Goal: Task Accomplishment & Management: Manage account settings

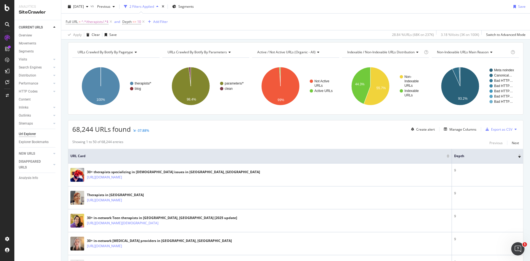
scroll to position [1, 0]
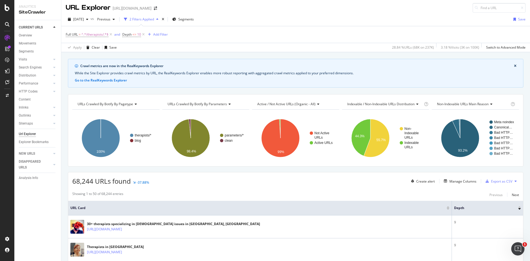
click at [489, 105] on icon at bounding box center [491, 103] width 4 height 3
click at [499, 98] on div "URLs Crawled By Botify By pagetype Chart (by Value) Table Expand Export as CSV …" at bounding box center [296, 130] width 456 height 72
click at [134, 105] on icon at bounding box center [135, 103] width 4 height 3
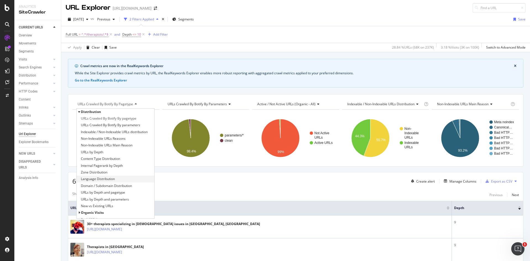
click at [112, 177] on span "Language Distribution" at bounding box center [98, 179] width 34 height 6
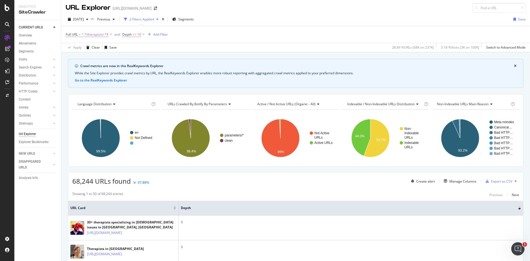
click at [112, 102] on div "Language Distribution" at bounding box center [113, 104] width 74 height 9
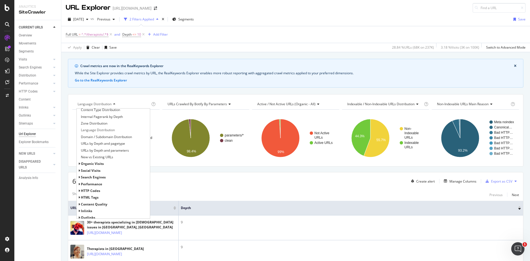
scroll to position [55, 0]
click at [82, 156] on span "organic Visits" at bounding box center [92, 157] width 23 height 5
click at [83, 156] on span "organic Visits" at bounding box center [92, 157] width 23 height 5
click at [87, 193] on span "Inlinks" at bounding box center [86, 194] width 11 height 5
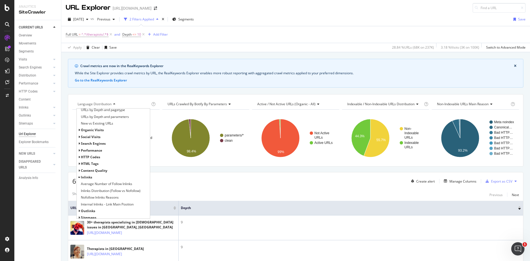
scroll to position [92, 0]
click at [115, 194] on span "Internal Inlinks - Link Main Position" at bounding box center [107, 195] width 53 height 6
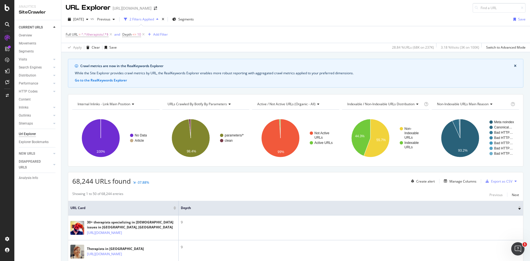
drag, startPoint x: 111, startPoint y: 81, endPoint x: 97, endPoint y: 90, distance: 16.5
click at [103, 82] on button "Go to the RealKeywords Explorer" at bounding box center [101, 80] width 52 height 5
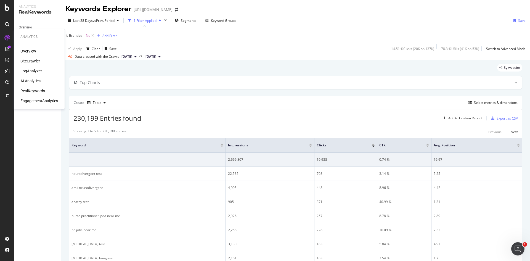
click at [25, 60] on div "SiteCrawler" at bounding box center [30, 61] width 20 height 6
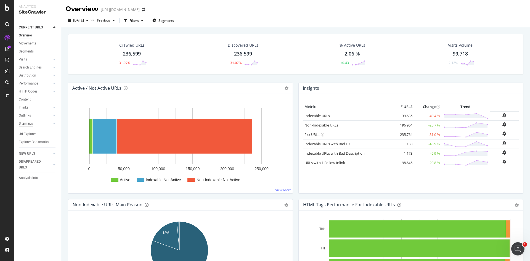
click at [27, 123] on div "Sitemaps" at bounding box center [26, 124] width 14 height 6
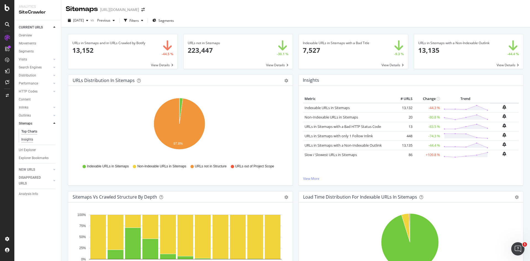
click at [30, 137] on div "Insights" at bounding box center [27, 140] width 12 height 6
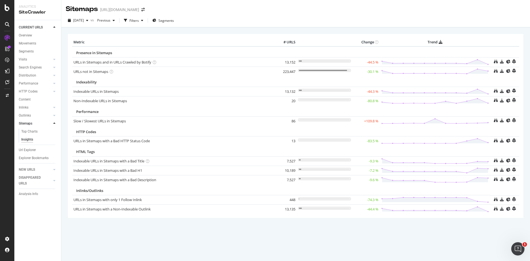
click at [160, 238] on div "× Metric # URLS Change Trend Presence in Sitemaps URLs in Sitemaps and in URLs …" at bounding box center [295, 144] width 469 height 234
click at [30, 62] on div "SiteCrawler" at bounding box center [30, 61] width 20 height 6
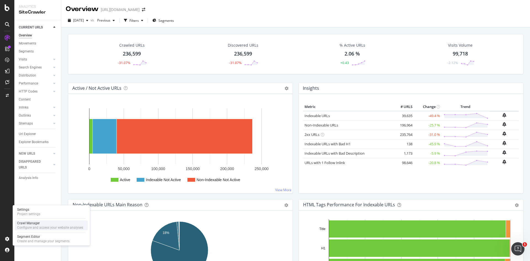
click at [40, 224] on div "Crawl Manager" at bounding box center [50, 223] width 66 height 4
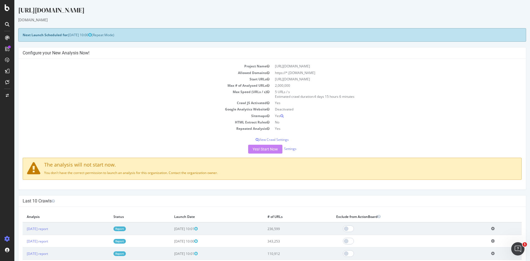
drag, startPoint x: 132, startPoint y: 173, endPoint x: 230, endPoint y: 172, distance: 98.3
click at [230, 172] on p "You don't have the correct permission to launch an analysis for this organizati…" at bounding box center [272, 172] width 490 height 5
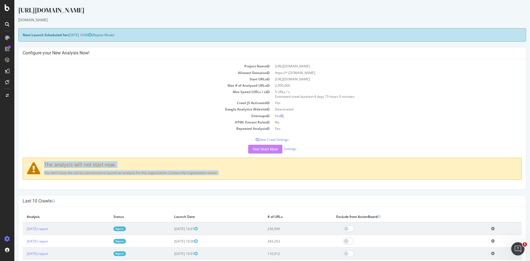
drag, startPoint x: 230, startPoint y: 172, endPoint x: 43, endPoint y: 163, distance: 187.7
click at [43, 163] on div "The analysis will not start now. You don't have the correct permission to launc…" at bounding box center [272, 169] width 499 height 22
click at [288, 149] on link "Settings" at bounding box center [290, 148] width 12 height 5
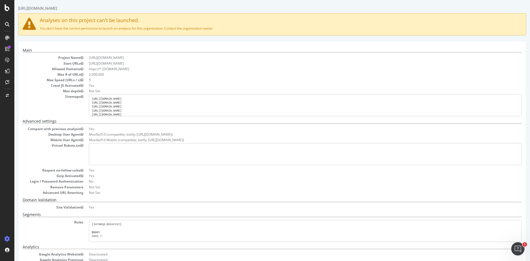
click at [160, 101] on pre "[URL][DOMAIN_NAME] [URL][DOMAIN_NAME] [URL][DOMAIN_NAME] [URL][DOMAIN_NAME] [UR…" at bounding box center [305, 105] width 433 height 22
click at [171, 105] on pre "[URL][DOMAIN_NAME] [URL][DOMAIN_NAME] [URL][DOMAIN_NAME] [URL][DOMAIN_NAME] [UR…" at bounding box center [305, 105] width 433 height 22
click at [190, 109] on pre "[URL][DOMAIN_NAME] [URL][DOMAIN_NAME] [URL][DOMAIN_NAME] [URL][DOMAIN_NAME] [UR…" at bounding box center [305, 105] width 433 height 22
click at [173, 101] on pre "[URL][DOMAIN_NAME] [URL][DOMAIN_NAME] [URL][DOMAIN_NAME] [URL][DOMAIN_NAME] [UR…" at bounding box center [305, 105] width 433 height 22
click at [158, 101] on pre "[URL][DOMAIN_NAME] [URL][DOMAIN_NAME] [URL][DOMAIN_NAME] [URL][DOMAIN_NAME] [UR…" at bounding box center [305, 105] width 433 height 22
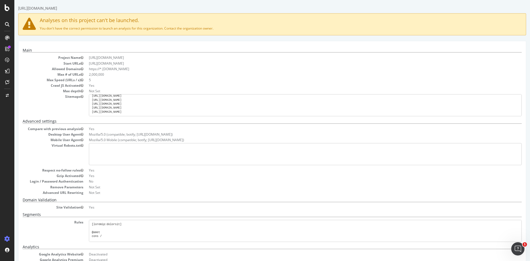
scroll to position [39, 0]
click at [156, 101] on pre "[URL][DOMAIN_NAME] [URL][DOMAIN_NAME] [URL][DOMAIN_NAME] [URL][DOMAIN_NAME] [UR…" at bounding box center [305, 105] width 433 height 22
drag, startPoint x: 163, startPoint y: 112, endPoint x: 160, endPoint y: 105, distance: 7.9
click at [163, 112] on pre "[URL][DOMAIN_NAME] [URL][DOMAIN_NAME] [URL][DOMAIN_NAME] [URL][DOMAIN_NAME] [UR…" at bounding box center [305, 105] width 433 height 22
click at [160, 105] on pre "[URL][DOMAIN_NAME] [URL][DOMAIN_NAME] [URL][DOMAIN_NAME] [URL][DOMAIN_NAME] [UR…" at bounding box center [305, 105] width 433 height 22
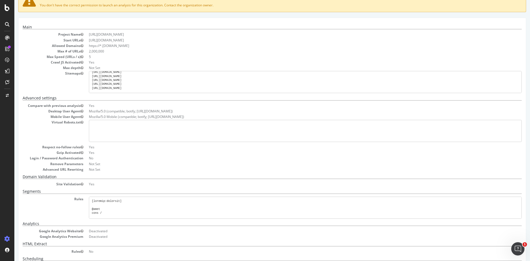
scroll to position [0, 0]
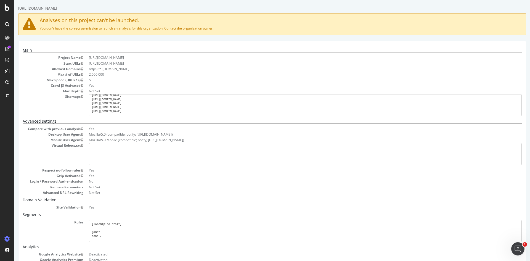
drag, startPoint x: 110, startPoint y: 28, endPoint x: 225, endPoint y: 26, distance: 115.2
click at [225, 26] on p "You don't have the correct permission to launch an analysis for this organizati…" at bounding box center [272, 28] width 499 height 5
click at [126, 105] on pre "[URL][DOMAIN_NAME] [URL][DOMAIN_NAME] [URL][DOMAIN_NAME] [URL][DOMAIN_NAME] [UR…" at bounding box center [305, 105] width 433 height 22
click at [113, 101] on pre "[URL][DOMAIN_NAME] [URL][DOMAIN_NAME] [URL][DOMAIN_NAME] [URL][DOMAIN_NAME] [UR…" at bounding box center [305, 105] width 433 height 22
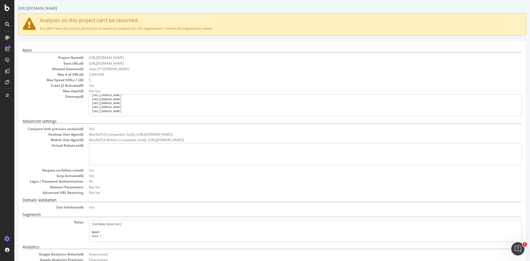
drag, startPoint x: 118, startPoint y: 103, endPoint x: 159, endPoint y: 107, distance: 41.0
click at [143, 110] on pre "[URL][DOMAIN_NAME] [URL][DOMAIN_NAME] [URL][DOMAIN_NAME] [URL][DOMAIN_NAME] [UR…" at bounding box center [305, 105] width 433 height 22
click at [159, 107] on pre "[URL][DOMAIN_NAME] [URL][DOMAIN_NAME] [URL][DOMAIN_NAME] [URL][DOMAIN_NAME] [UR…" at bounding box center [305, 105] width 433 height 22
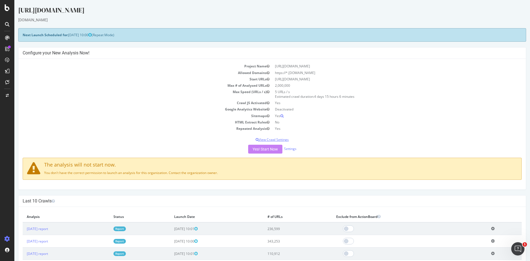
click at [273, 141] on p "View Crawl Settings" at bounding box center [272, 139] width 499 height 5
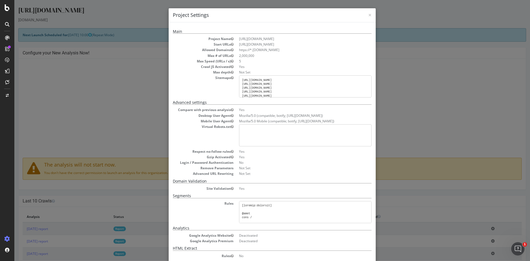
click at [284, 93] on pre "[URL][DOMAIN_NAME] [URL][DOMAIN_NAME] [URL][DOMAIN_NAME] [URL][DOMAIN_NAME] [UR…" at bounding box center [305, 86] width 133 height 22
click at [296, 90] on pre "[URL][DOMAIN_NAME] [URL][DOMAIN_NAME] [URL][DOMAIN_NAME] [URL][DOMAIN_NAME] [UR…" at bounding box center [305, 86] width 133 height 22
click at [315, 88] on pre "[URL][DOMAIN_NAME] [URL][DOMAIN_NAME] [URL][DOMAIN_NAME] [URL][DOMAIN_NAME] [UR…" at bounding box center [305, 86] width 133 height 22
click at [274, 84] on pre "[URL][DOMAIN_NAME] [URL][DOMAIN_NAME] [URL][DOMAIN_NAME] [URL][DOMAIN_NAME] [UR…" at bounding box center [305, 86] width 133 height 22
click at [280, 136] on pre at bounding box center [305, 135] width 133 height 22
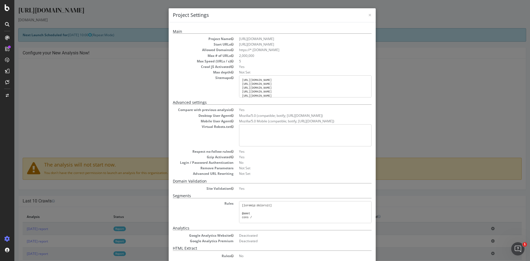
click at [281, 130] on pre at bounding box center [305, 135] width 133 height 22
click at [279, 130] on pre at bounding box center [305, 135] width 133 height 22
click at [282, 89] on pre "[URL][DOMAIN_NAME] [URL][DOMAIN_NAME] [URL][DOMAIN_NAME] [URL][DOMAIN_NAME] [UR…" at bounding box center [305, 86] width 133 height 22
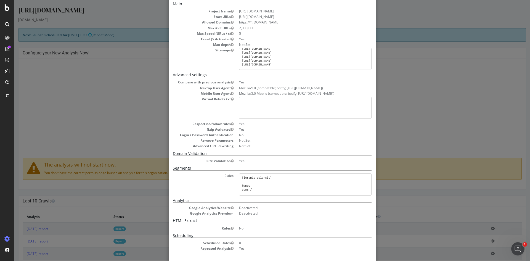
scroll to position [52, 0]
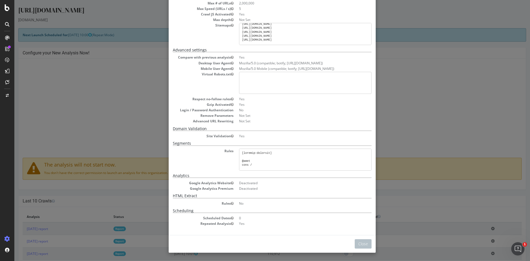
click at [426, 79] on div "× Close Project Settings Main Project Name https://www.rula.com/ Start URLs htt…" at bounding box center [272, 130] width 516 height 261
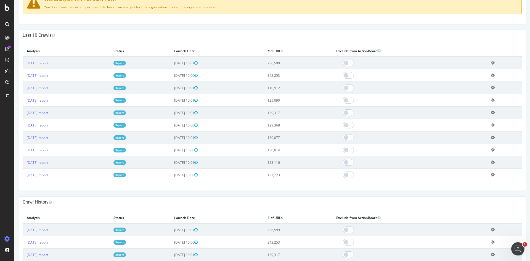
scroll to position [231, 0]
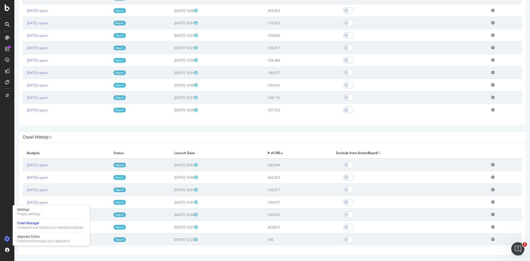
click at [8, 239] on icon at bounding box center [7, 239] width 6 height 6
click at [9, 238] on icon at bounding box center [7, 239] width 6 height 6
click at [42, 212] on div "Settings Project settings" at bounding box center [51, 212] width 73 height 10
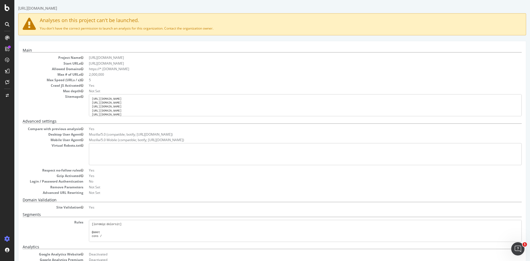
drag, startPoint x: 121, startPoint y: 106, endPoint x: 161, endPoint y: 112, distance: 40.5
click at [147, 110] on pre "[URL][DOMAIN_NAME] [URL][DOMAIN_NAME] [URL][DOMAIN_NAME] [URL][DOMAIN_NAME] [UR…" at bounding box center [305, 105] width 433 height 22
click at [167, 112] on pre "[URL][DOMAIN_NAME] [URL][DOMAIN_NAME] [URL][DOMAIN_NAME] [URL][DOMAIN_NAME] [UR…" at bounding box center [305, 105] width 433 height 22
drag, startPoint x: 161, startPoint y: 106, endPoint x: 134, endPoint y: 104, distance: 27.4
click at [134, 104] on pre "[URL][DOMAIN_NAME] [URL][DOMAIN_NAME] [URL][DOMAIN_NAME] [URL][DOMAIN_NAME] [UR…" at bounding box center [305, 105] width 433 height 22
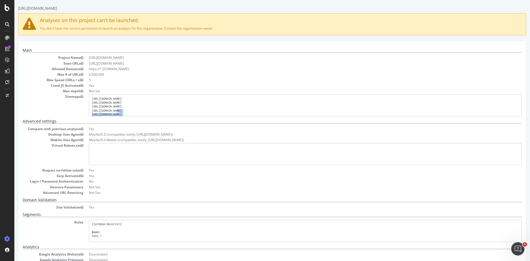
click at [137, 104] on pre "[URL][DOMAIN_NAME] [URL][DOMAIN_NAME] [URL][DOMAIN_NAME] [URL][DOMAIN_NAME] [UR…" at bounding box center [305, 105] width 433 height 22
click at [182, 44] on div "Main Project Name https://www.rula.com/ Start URLs https://www.rula.com/ Allowe…" at bounding box center [272, 172] width 508 height 262
drag, startPoint x: 196, startPoint y: 103, endPoint x: 120, endPoint y: 97, distance: 76.7
click at [120, 97] on pre "[URL][DOMAIN_NAME] [URL][DOMAIN_NAME] [URL][DOMAIN_NAME] [URL][DOMAIN_NAME] [UR…" at bounding box center [305, 105] width 433 height 22
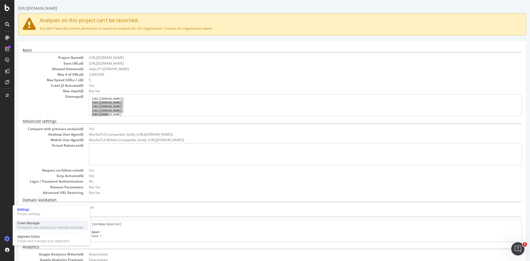
click at [34, 226] on div "Configure and access your website analyses" at bounding box center [50, 227] width 66 height 4
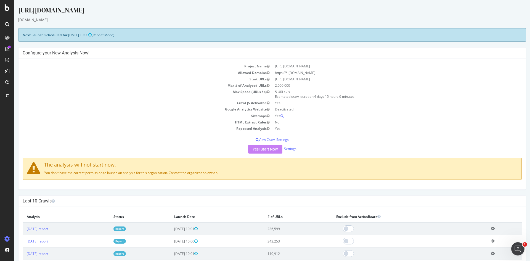
click at [499, 15] on div "[URL][DOMAIN_NAME]" at bounding box center [272, 12] width 508 height 12
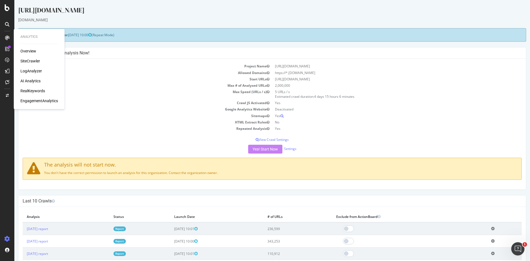
click at [28, 50] on div "Overview" at bounding box center [28, 51] width 16 height 6
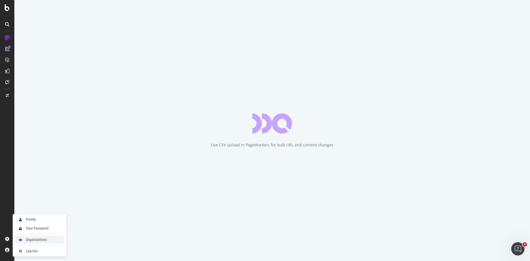
click at [41, 241] on div "Organizations" at bounding box center [36, 239] width 21 height 4
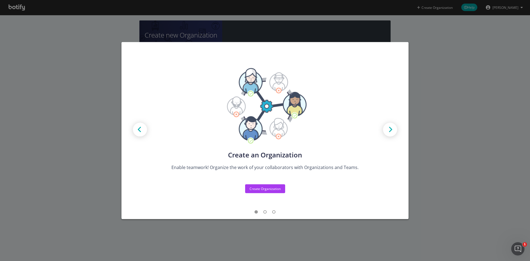
click at [240, 234] on div "Create new Projects for your Teams Create the exact model that matches your Org…" at bounding box center [265, 130] width 530 height 261
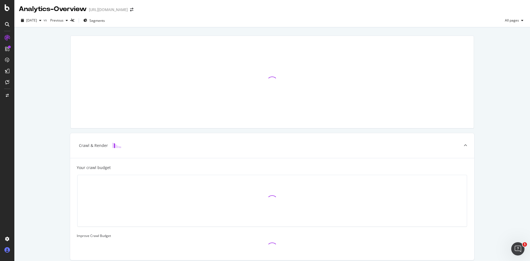
click at [8, 252] on icon at bounding box center [7, 250] width 6 height 6
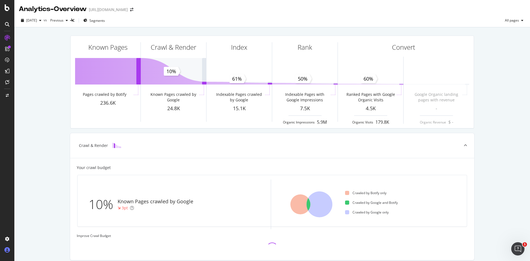
click at [8, 252] on icon at bounding box center [7, 250] width 6 height 6
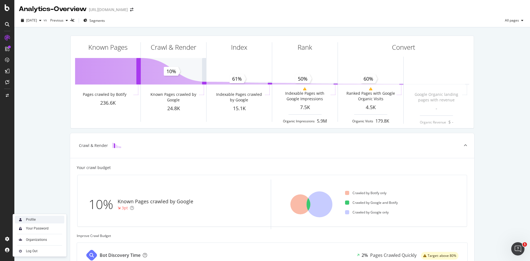
click at [31, 221] on div "Profile" at bounding box center [31, 219] width 10 height 4
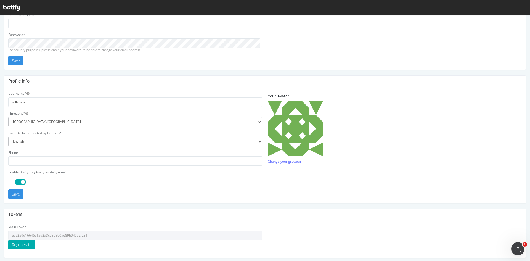
scroll to position [19, 0]
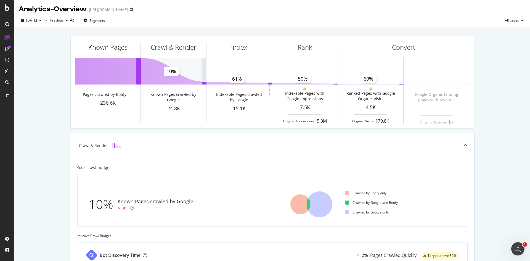
scroll to position [138, 0]
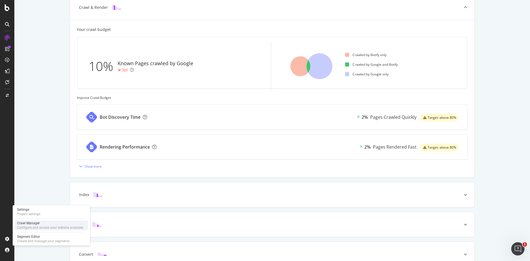
click at [36, 227] on div "Configure and access your website analyses" at bounding box center [50, 227] width 66 height 4
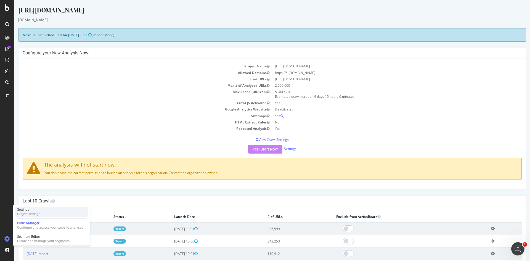
click at [54, 213] on div "Settings Project settings" at bounding box center [51, 212] width 73 height 10
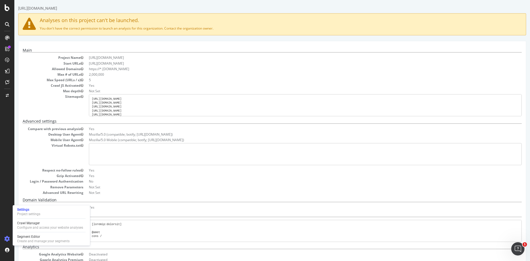
click at [275, 69] on li "https://*.[DOMAIN_NAME]" at bounding box center [305, 69] width 433 height 5
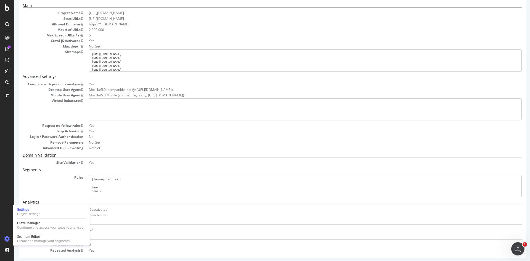
scroll to position [47, 0]
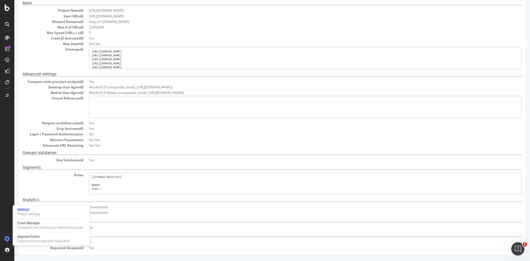
click at [52, 165] on h5 "Segments" at bounding box center [272, 167] width 499 height 4
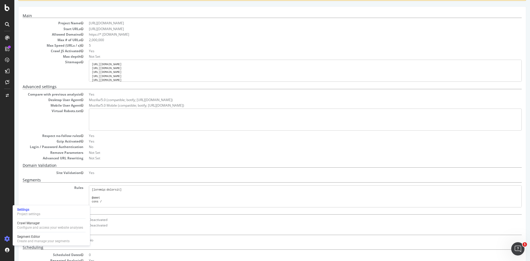
scroll to position [0, 0]
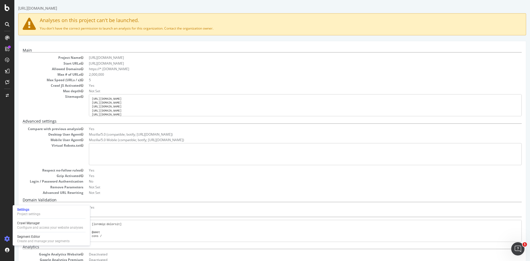
click at [40, 151] on dl "Compare with previous analysis Yes Desktop User Agent Mozilla/5.0 (compatible; …" at bounding box center [272, 160] width 499 height 68
click at [361, 2] on body "https://www.rula.com/ Analyses on this project can't be launched. You don't hav…" at bounding box center [272, 151] width 516 height 303
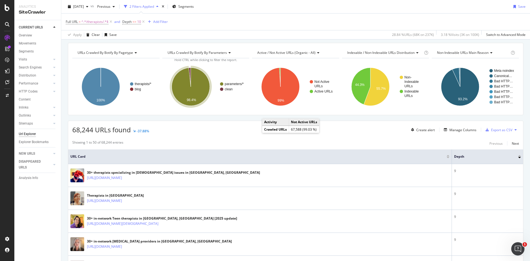
scroll to position [55, 0]
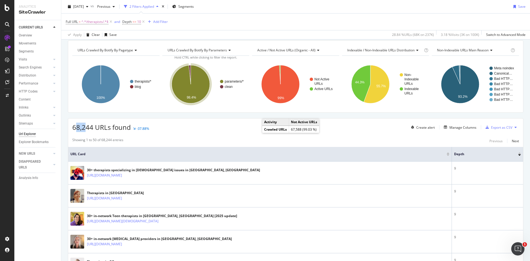
drag, startPoint x: 86, startPoint y: 125, endPoint x: 77, endPoint y: 125, distance: 9.1
click at [77, 125] on span "68,244 URLs found" at bounding box center [101, 127] width 59 height 9
click at [87, 126] on span "68,244 URLs found" at bounding box center [101, 127] width 59 height 9
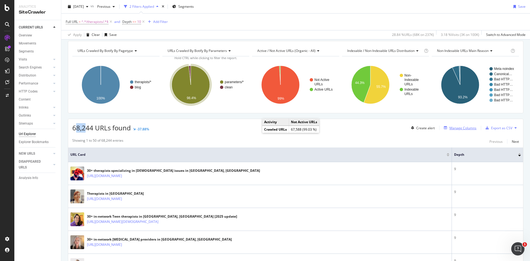
scroll to position [0, 0]
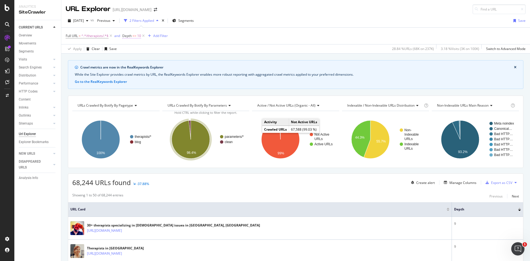
click at [139, 37] on span "10" at bounding box center [139, 36] width 4 height 8
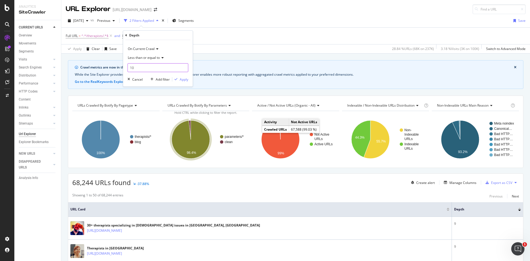
drag, startPoint x: 147, startPoint y: 68, endPoint x: 126, endPoint y: 67, distance: 21.3
click at [126, 67] on div "On Current Crawl Less than or equal to 10 Cancel Add filter Apply" at bounding box center [158, 63] width 70 height 46
type input "5"
click at [184, 80] on div "Apply" at bounding box center [184, 79] width 9 height 5
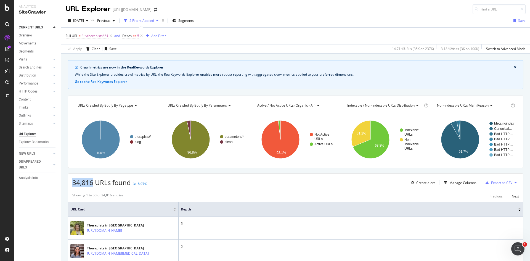
drag, startPoint x: 93, startPoint y: 184, endPoint x: 72, endPoint y: 181, distance: 20.9
click at [71, 181] on div "34,816 URLs found -8.97% Create alert Manage Columns Export as CSV" at bounding box center [295, 181] width 455 height 14
click at [139, 35] on span "5" at bounding box center [138, 36] width 2 height 8
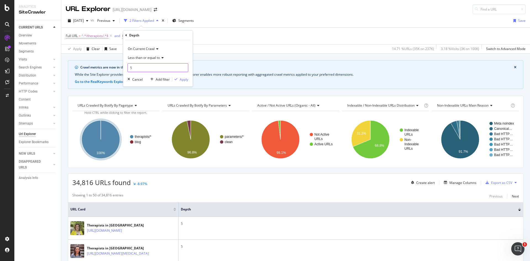
drag, startPoint x: 153, startPoint y: 66, endPoint x: 120, endPoint y: 67, distance: 33.1
click at [120, 67] on body "Analytics SiteCrawler CURRENT URLS Overview Movements Segments Visits Analysis …" at bounding box center [265, 130] width 530 height 261
drag, startPoint x: 145, startPoint y: 67, endPoint x: 129, endPoint y: 68, distance: 16.0
click at [129, 68] on input "5" at bounding box center [158, 67] width 61 height 9
type input "3"
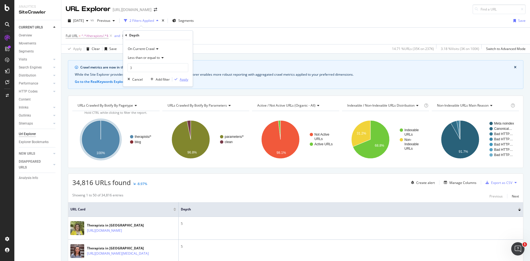
click at [182, 79] on div "Apply" at bounding box center [184, 79] width 9 height 5
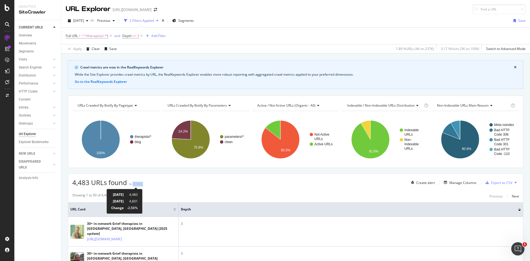
drag, startPoint x: 141, startPoint y: 185, endPoint x: 130, endPoint y: 184, distance: 11.7
click at [130, 184] on div "4,483 URLs found -2.56% Create alert Manage Columns Export as CSV" at bounding box center [295, 181] width 455 height 14
click at [145, 184] on div "4,483 URLs found -2.56% Create alert Manage Columns Export as CSV" at bounding box center [295, 181] width 455 height 14
click at [138, 37] on span "Depth <= 3" at bounding box center [130, 35] width 17 height 5
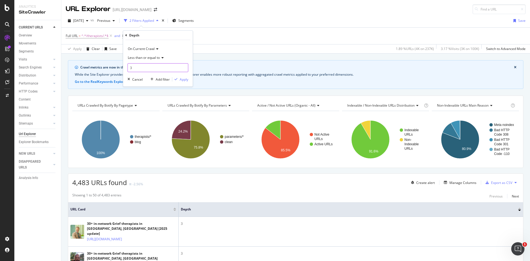
drag, startPoint x: 146, startPoint y: 67, endPoint x: 123, endPoint y: 64, distance: 23.0
click at [123, 64] on body "Analytics SiteCrawler CURRENT URLS Overview Movements Segments Visits Analysis …" at bounding box center [265, 130] width 530 height 261
type input "10"
click at [184, 80] on div "Apply" at bounding box center [184, 79] width 9 height 5
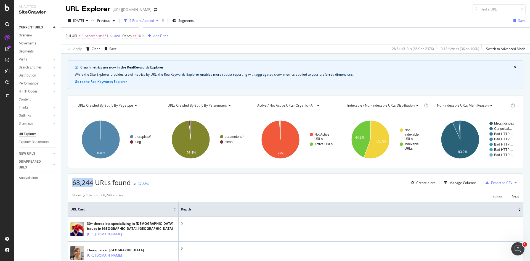
drag, startPoint x: 93, startPoint y: 184, endPoint x: 72, endPoint y: 182, distance: 21.1
click at [72, 182] on div "68,244 URLs found -37.88% Create alert Manage Columns Export as CSV" at bounding box center [295, 181] width 455 height 14
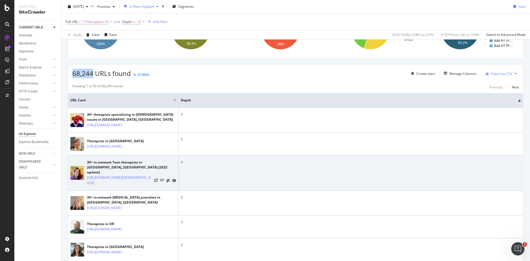
scroll to position [110, 0]
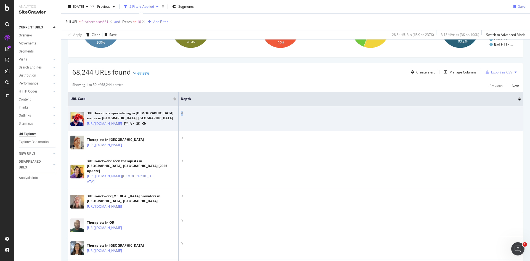
drag, startPoint x: 184, startPoint y: 112, endPoint x: 180, endPoint y: 111, distance: 3.9
click at [180, 111] on td "9" at bounding box center [351, 118] width 345 height 25
click at [186, 110] on td "9" at bounding box center [351, 118] width 345 height 25
drag, startPoint x: 183, startPoint y: 115, endPoint x: 179, endPoint y: 115, distance: 4.7
click at [179, 115] on td "9" at bounding box center [351, 118] width 345 height 25
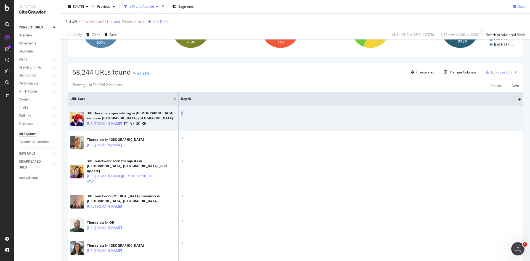
click at [195, 116] on td "9" at bounding box center [351, 118] width 345 height 25
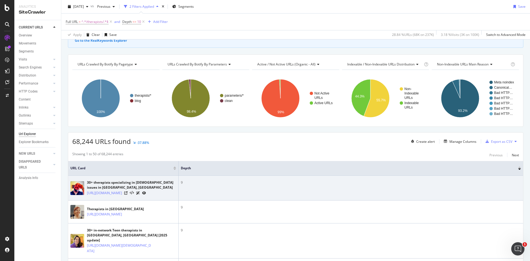
scroll to position [0, 0]
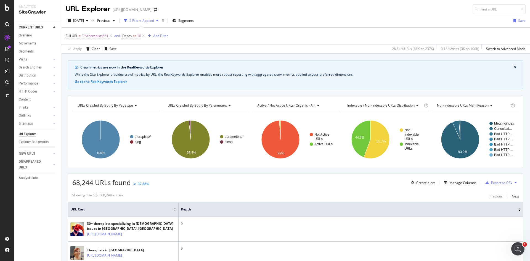
click at [233, 184] on div "68,244 URLs found -37.88% Create alert Manage Columns Export as CSV" at bounding box center [295, 181] width 455 height 14
click at [459, 179] on div "Manage Columns" at bounding box center [459, 182] width 35 height 6
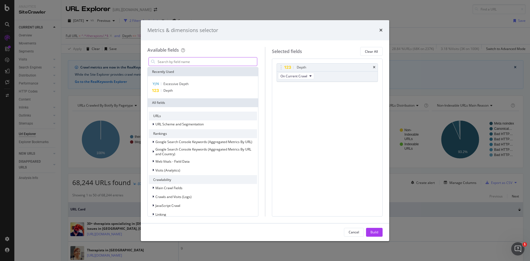
click at [217, 61] on input "modal" at bounding box center [207, 61] width 100 height 8
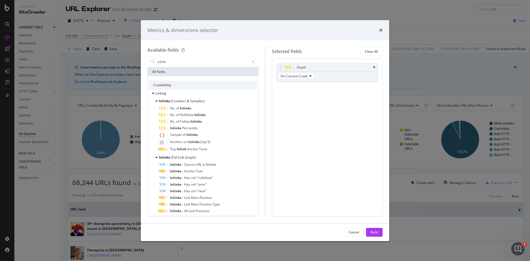
drag, startPoint x: 218, startPoint y: 59, endPoint x: 115, endPoint y: 64, distance: 103.1
click at [115, 64] on div "Metrics & dimensions selector Available fields inlink All fields Crawlability L…" at bounding box center [265, 130] width 530 height 261
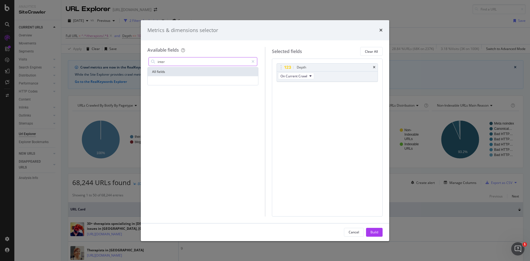
click at [181, 65] on input "inter" at bounding box center [203, 61] width 92 height 8
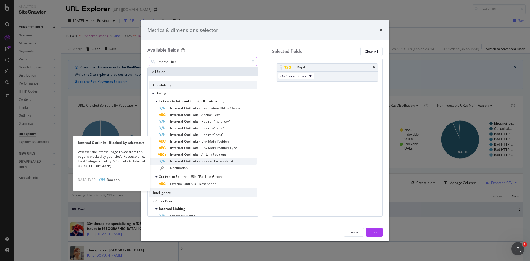
scroll to position [54, 0]
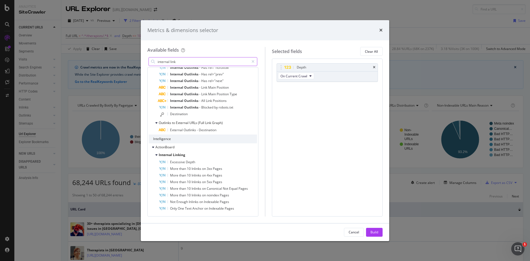
type input "internal link"
click at [180, 224] on div "Cancel Build" at bounding box center [265, 232] width 249 height 18
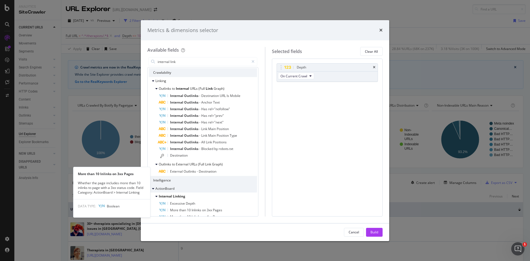
scroll to position [0, 0]
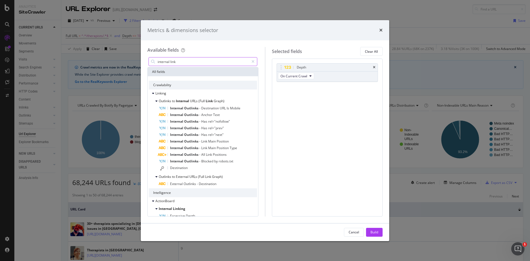
click at [187, 64] on input "internal link" at bounding box center [203, 61] width 92 height 8
click at [380, 30] on icon "times" at bounding box center [380, 30] width 3 height 4
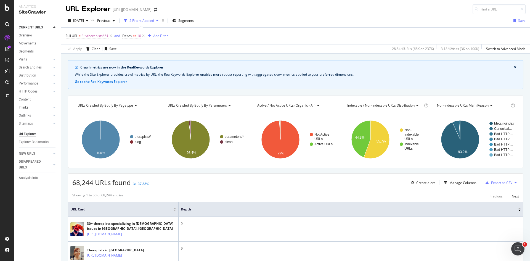
click at [41, 106] on link "Inlinks" at bounding box center [35, 108] width 33 height 6
click at [159, 34] on div "Add Filter" at bounding box center [160, 35] width 15 height 5
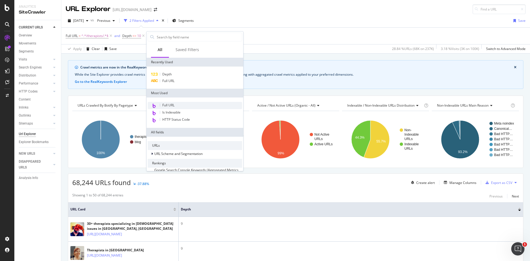
click at [171, 108] on div "Full URL" at bounding box center [195, 105] width 94 height 7
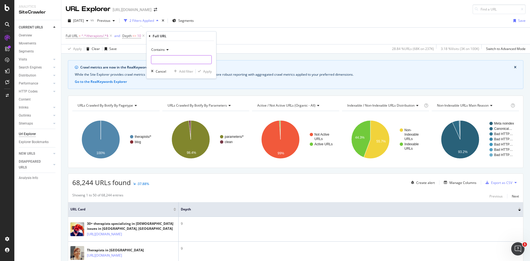
click at [171, 59] on input "text" at bounding box center [181, 59] width 60 height 9
click at [171, 53] on div "Contains" at bounding box center [181, 49] width 61 height 9
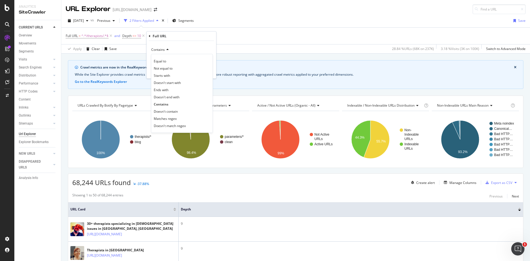
click at [170, 109] on div "Doesn't contain" at bounding box center [181, 111] width 59 height 7
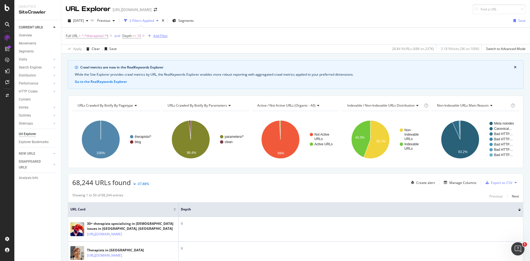
click at [162, 36] on div "Add Filter" at bounding box center [160, 35] width 15 height 5
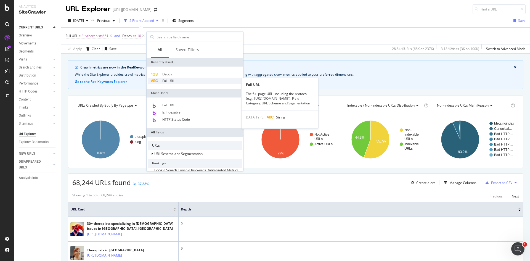
click at [172, 78] on span "Full URL" at bounding box center [168, 80] width 12 height 5
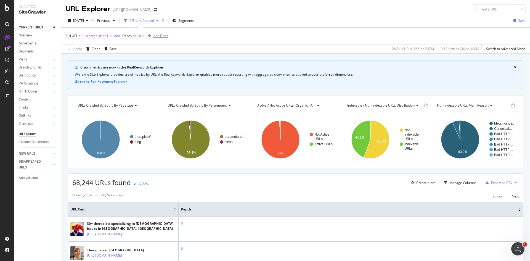
click at [161, 38] on div "Add Filter" at bounding box center [160, 35] width 15 height 5
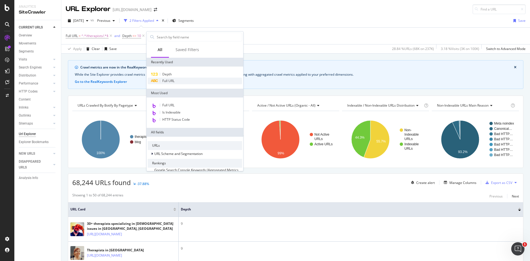
click at [173, 79] on span "Full URL" at bounding box center [168, 80] width 12 height 5
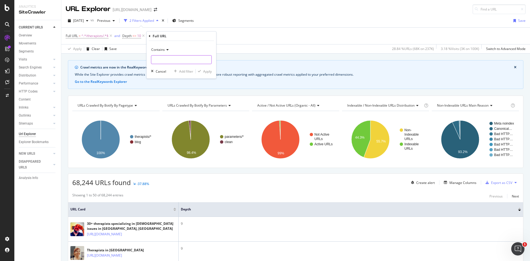
click at [171, 62] on input "text" at bounding box center [181, 59] width 60 height 9
click at [170, 48] on div "Contains" at bounding box center [181, 49] width 61 height 9
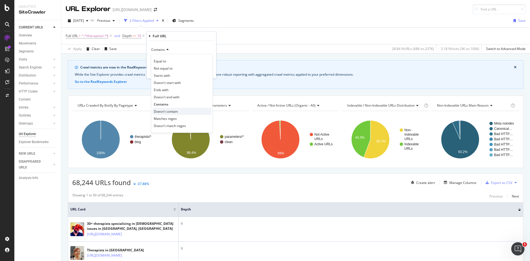
click at [171, 114] on div "Doesn't contain" at bounding box center [181, 111] width 59 height 7
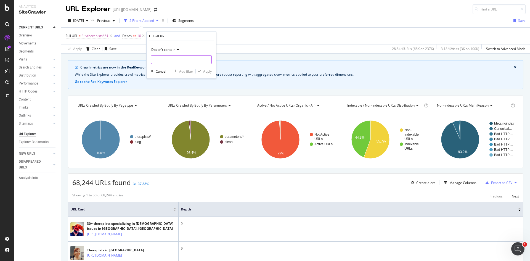
click at [172, 56] on input "text" at bounding box center [181, 59] width 60 height 9
click at [161, 52] on span "Doesn't contain" at bounding box center [163, 49] width 24 height 5
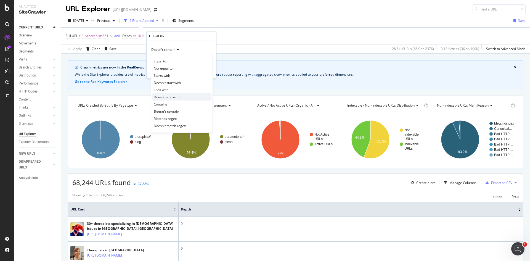
click at [172, 97] on span "Doesn't end with" at bounding box center [167, 97] width 26 height 5
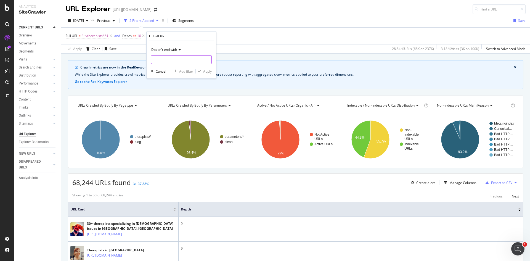
click at [173, 58] on input "text" at bounding box center [181, 59] width 60 height 9
type input "utm"
click at [208, 72] on div "Apply" at bounding box center [207, 71] width 9 height 5
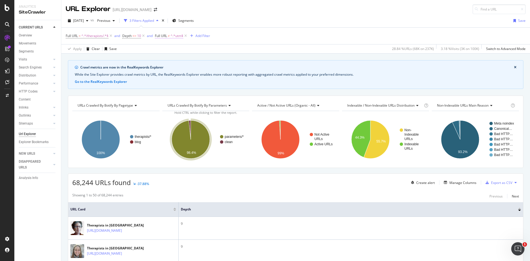
click at [179, 35] on span "^.*utm$" at bounding box center [177, 36] width 13 height 8
click at [189, 59] on input "utm" at bounding box center [186, 58] width 52 height 9
click at [190, 59] on input "utm" at bounding box center [186, 58] width 52 height 9
drag, startPoint x: 185, startPoint y: 59, endPoint x: 160, endPoint y: 59, distance: 24.6
click at [160, 59] on input "utm" at bounding box center [186, 58] width 52 height 9
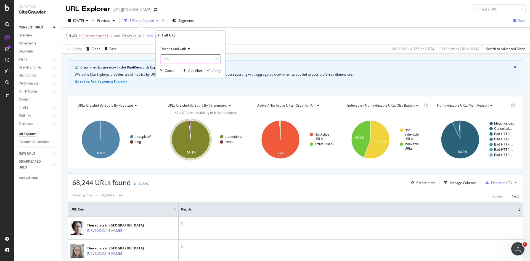
click at [180, 58] on input "utm" at bounding box center [186, 58] width 52 height 9
type input "&utm"
click at [217, 70] on div "Apply" at bounding box center [216, 70] width 9 height 5
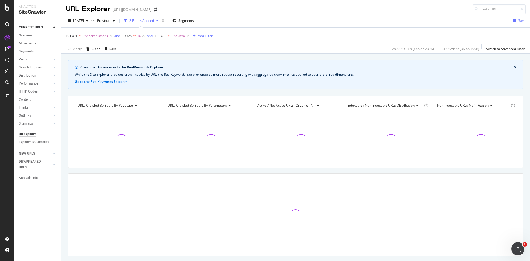
click at [178, 36] on span "^.*&utm$" at bounding box center [178, 36] width 15 height 8
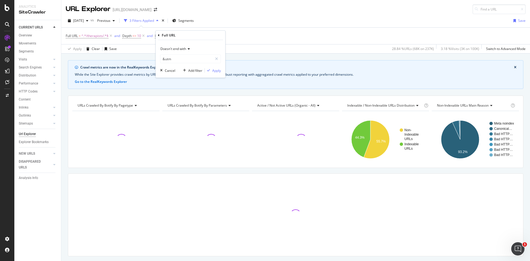
click at [183, 49] on span "Doesn't end with" at bounding box center [173, 48] width 26 height 5
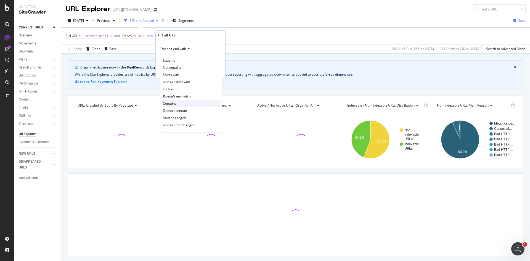
click at [177, 104] on div "Contains" at bounding box center [191, 103] width 59 height 7
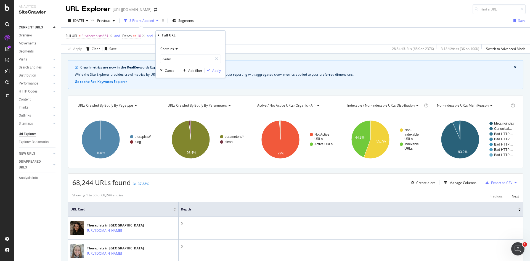
click at [217, 69] on div "Apply" at bounding box center [216, 70] width 9 height 5
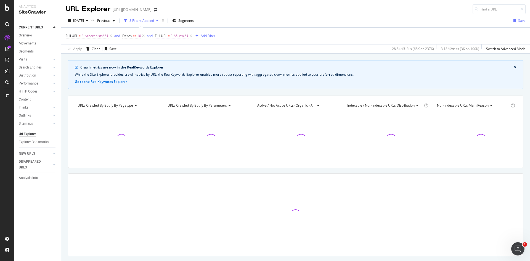
click at [173, 35] on span "^.*&utm.*$" at bounding box center [180, 36] width 18 height 8
click at [174, 50] on icon at bounding box center [176, 48] width 4 height 3
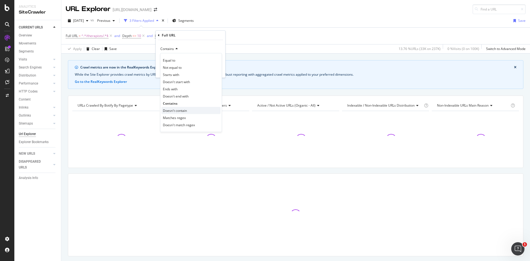
click at [175, 108] on span "Doesn't contain" at bounding box center [175, 110] width 24 height 5
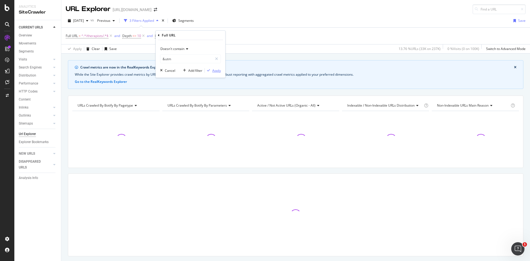
click at [216, 70] on div "Apply" at bounding box center [216, 70] width 9 height 5
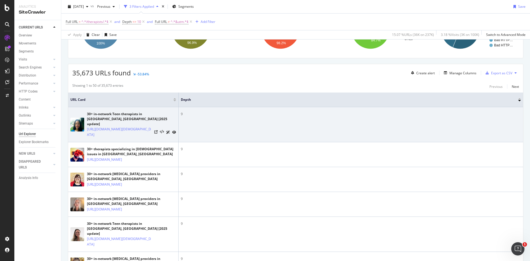
scroll to position [110, 0]
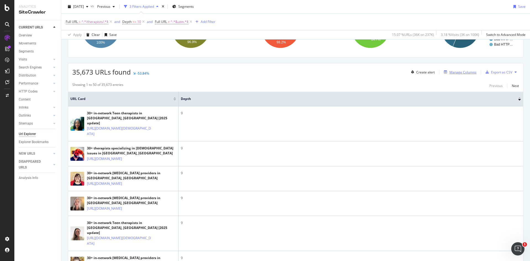
click at [460, 73] on div "Manage Columns" at bounding box center [463, 72] width 27 height 5
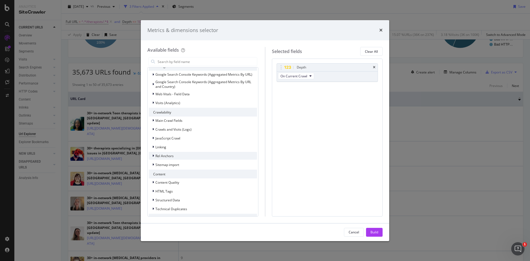
scroll to position [58, 0]
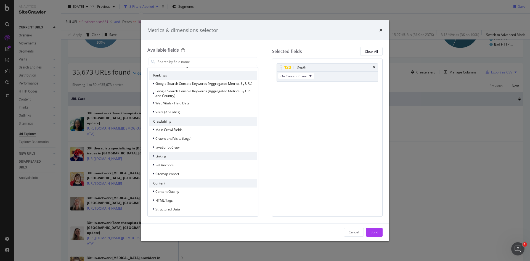
click at [154, 156] on icon "modal" at bounding box center [153, 155] width 2 height 3
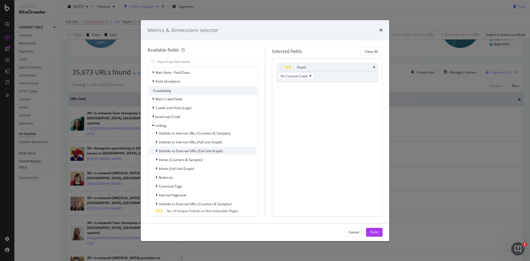
scroll to position [113, 0]
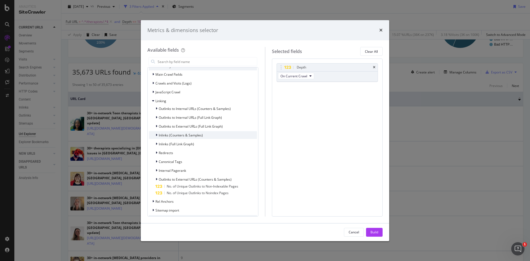
click at [158, 134] on div "modal" at bounding box center [156, 135] width 3 height 6
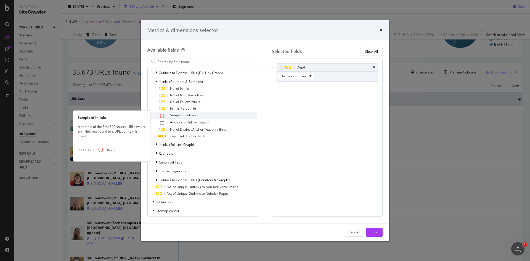
scroll to position [169, 0]
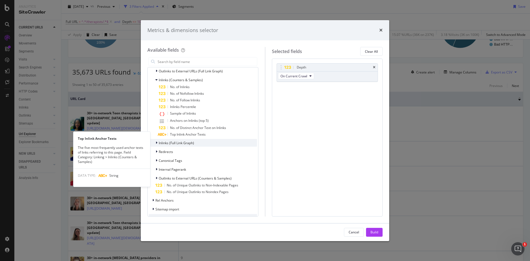
click at [156, 143] on icon "modal" at bounding box center [157, 142] width 2 height 3
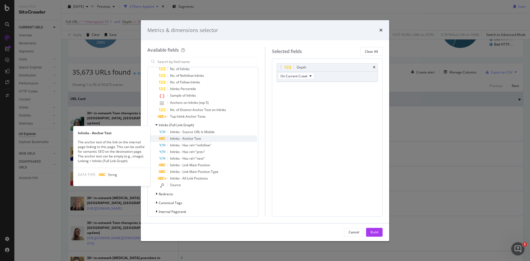
scroll to position [196, 0]
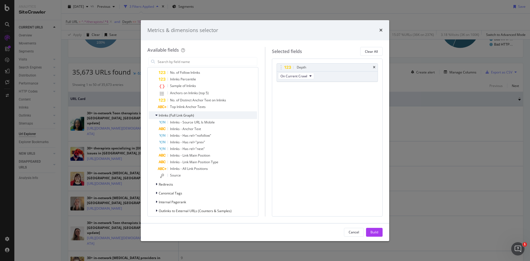
click at [156, 114] on icon "modal" at bounding box center [156, 114] width 2 height 3
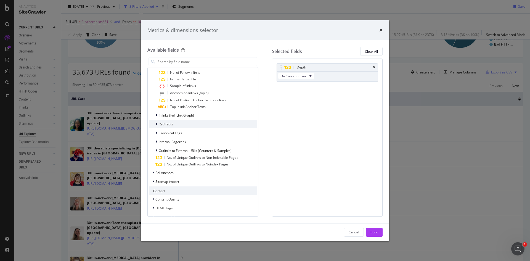
scroll to position [141, 0]
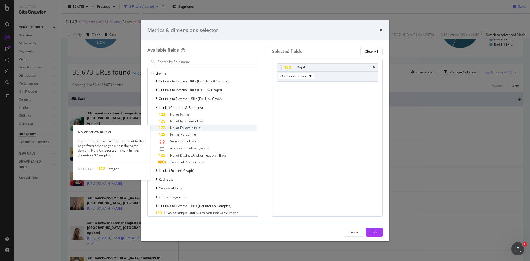
click at [171, 129] on span "No. of Follow Inlinks" at bounding box center [185, 127] width 30 height 5
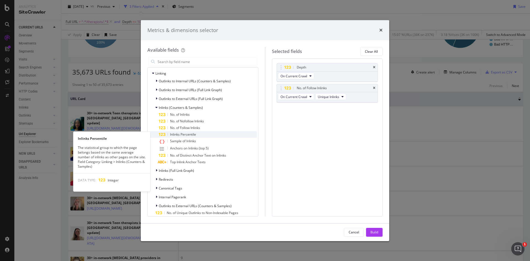
click at [181, 133] on span "Inlinks Percentile" at bounding box center [183, 134] width 26 height 5
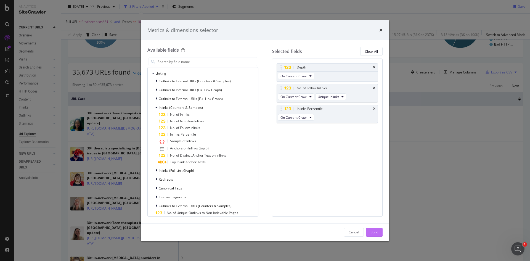
click at [376, 235] on div "Build" at bounding box center [375, 232] width 8 height 8
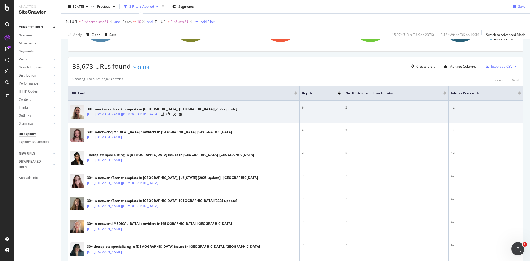
scroll to position [97, 0]
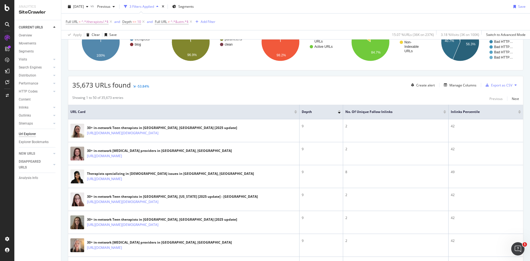
drag, startPoint x: 298, startPoint y: 111, endPoint x: 238, endPoint y: 112, distance: 59.4
click at [238, 112] on th "URL Card" at bounding box center [183, 112] width 231 height 15
drag, startPoint x: 340, startPoint y: 110, endPoint x: 326, endPoint y: 111, distance: 13.8
click at [326, 111] on th "Depth" at bounding box center [322, 112] width 44 height 15
drag, startPoint x: 445, startPoint y: 114, endPoint x: 416, endPoint y: 113, distance: 29.8
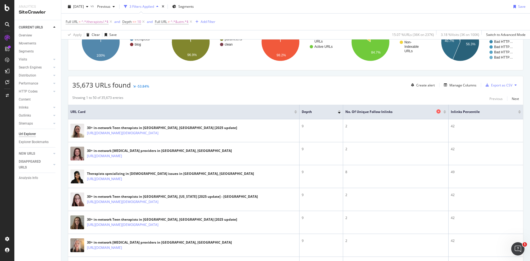
click at [411, 114] on th "No. of Unique Follow Inlinks" at bounding box center [395, 112] width 105 height 15
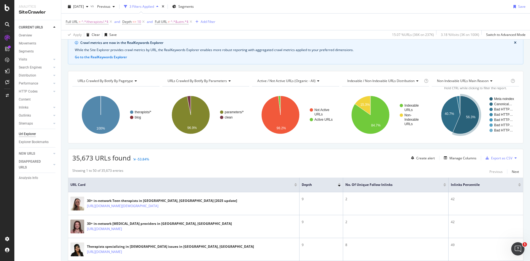
scroll to position [15, 0]
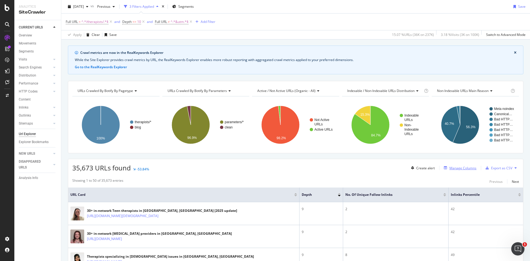
click at [456, 167] on div "Manage Columns" at bounding box center [463, 168] width 27 height 5
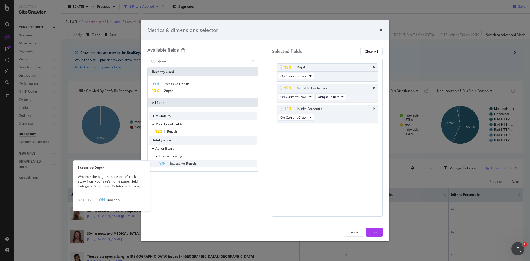
type input "depth"
click at [184, 163] on span "Excessive" at bounding box center [178, 163] width 16 height 5
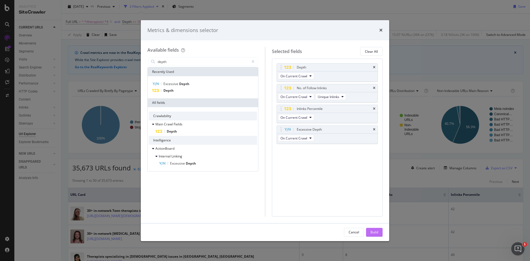
click at [377, 234] on div "Build" at bounding box center [375, 232] width 8 height 5
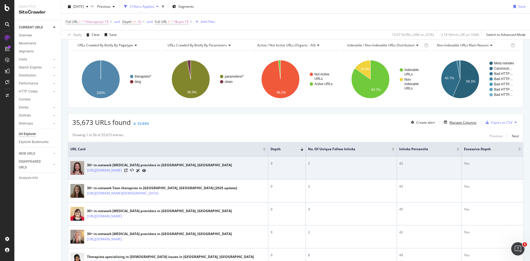
scroll to position [70, 0]
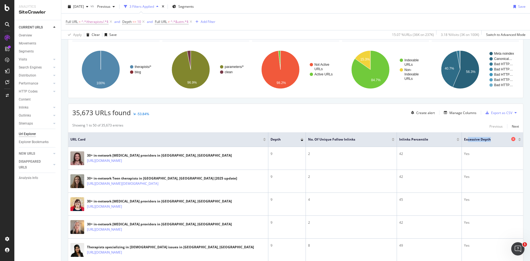
drag, startPoint x: 495, startPoint y: 134, endPoint x: 473, endPoint y: 141, distance: 22.8
click at [464, 141] on th "Excessive Depth" at bounding box center [492, 139] width 61 height 15
click at [489, 145] on th "Excessive Depth" at bounding box center [492, 139] width 61 height 15
click at [454, 114] on div "Manage Columns" at bounding box center [463, 112] width 27 height 5
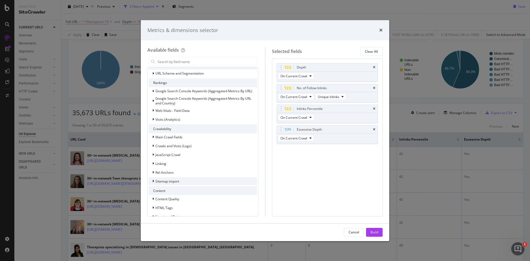
scroll to position [55, 0]
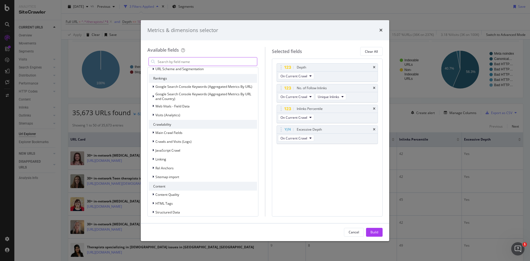
click at [207, 62] on input "modal" at bounding box center [207, 61] width 100 height 8
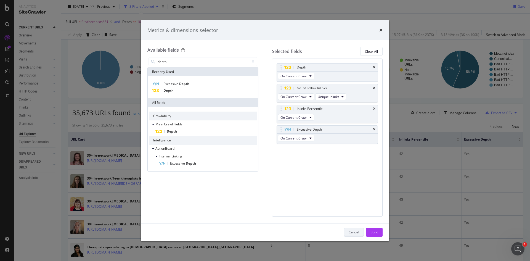
type input "depth"
click at [359, 233] on div "Cancel" at bounding box center [354, 232] width 10 height 5
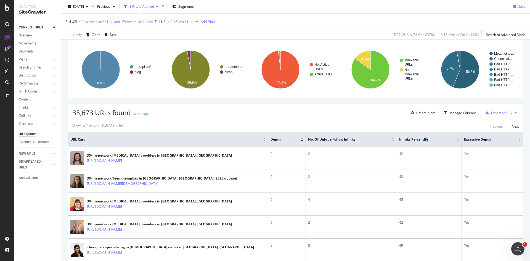
drag, startPoint x: 427, startPoint y: 143, endPoint x: 423, endPoint y: 143, distance: 3.6
click at [423, 143] on th "Inlinks Percentile" at bounding box center [429, 139] width 65 height 15
click at [464, 111] on div "Manage Columns" at bounding box center [463, 112] width 27 height 5
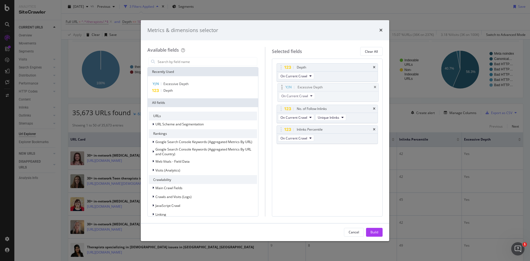
drag, startPoint x: 329, startPoint y: 132, endPoint x: 330, endPoint y: 89, distance: 42.5
click at [330, 89] on body "Analytics SiteCrawler CURRENT URLS Overview Movements Segments Visits Analysis …" at bounding box center [265, 130] width 530 height 261
click at [182, 61] on input "modal" at bounding box center [207, 61] width 100 height 8
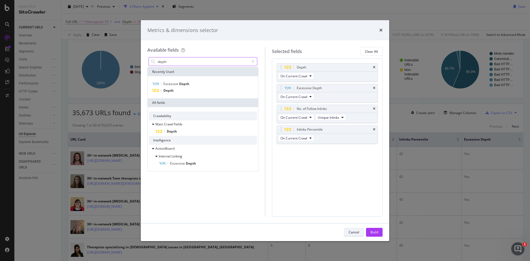
type input "depth"
click at [355, 233] on div "Cancel" at bounding box center [354, 232] width 10 height 5
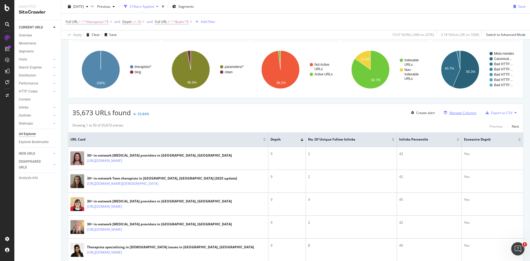
click at [460, 114] on div "Manage Columns" at bounding box center [463, 112] width 27 height 5
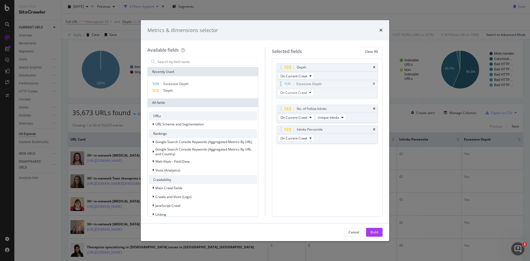
drag, startPoint x: 318, startPoint y: 132, endPoint x: 317, endPoint y: 86, distance: 45.6
click at [317, 86] on body "Analytics SiteCrawler CURRENT URLS Overview Movements Segments Visits Analysis …" at bounding box center [265, 130] width 530 height 261
click at [372, 229] on div "Build" at bounding box center [375, 232] width 8 height 8
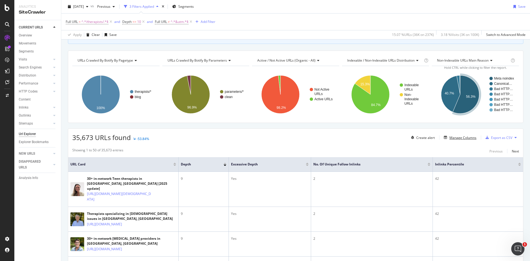
scroll to position [42, 0]
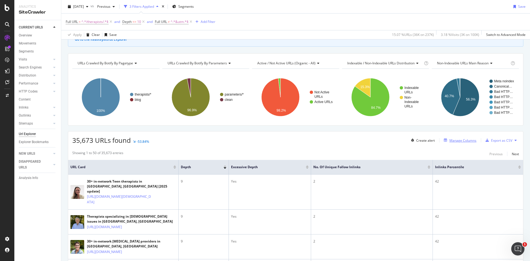
click at [452, 138] on div "Manage Columns" at bounding box center [463, 140] width 27 height 5
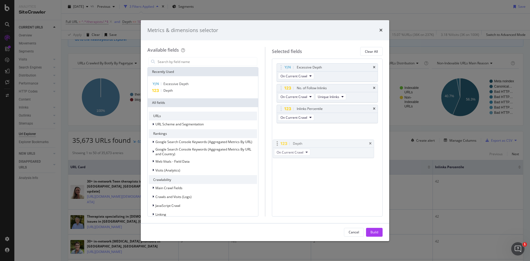
drag, startPoint x: 329, startPoint y: 66, endPoint x: 325, endPoint y: 142, distance: 76.3
drag, startPoint x: 341, startPoint y: 67, endPoint x: 337, endPoint y: 131, distance: 64.5
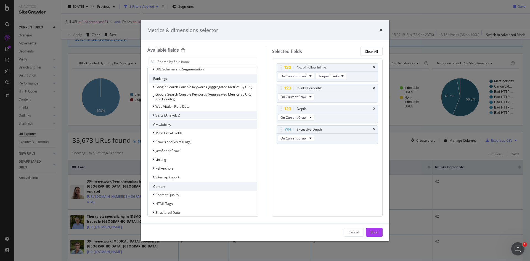
scroll to position [55, 0]
click at [155, 133] on div "modal" at bounding box center [153, 133] width 3 height 6
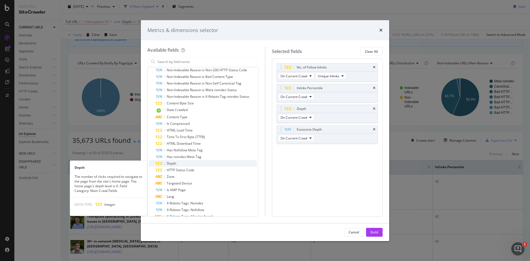
scroll to position [83, 0]
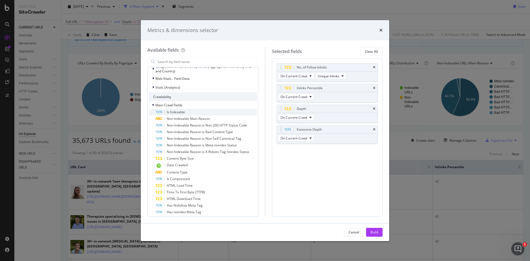
click at [201, 115] on div "Is Indexable" at bounding box center [206, 112] width 102 height 7
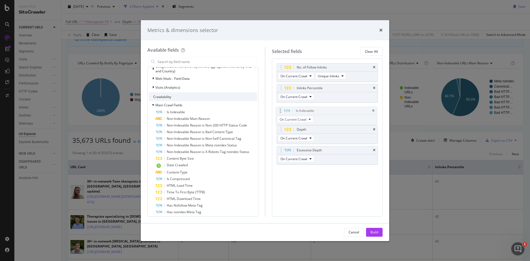
drag, startPoint x: 347, startPoint y: 152, endPoint x: 346, endPoint y: 112, distance: 39.2
click at [346, 112] on body "Analytics SiteCrawler CURRENT URLS Overview Movements Segments Visits Analysis …" at bounding box center [265, 130] width 530 height 261
click at [376, 234] on div "Build" at bounding box center [375, 232] width 8 height 5
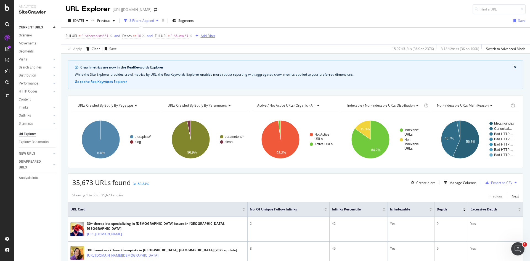
click at [207, 34] on div "Add Filter" at bounding box center [208, 35] width 15 height 5
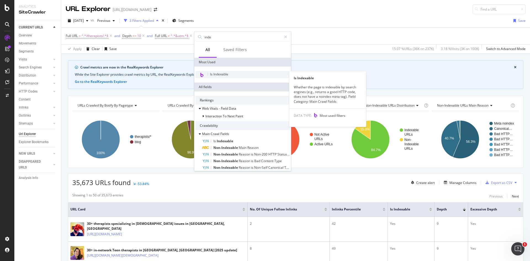
type input "inde"
click at [232, 74] on div "Is Indexable" at bounding box center [243, 74] width 94 height 7
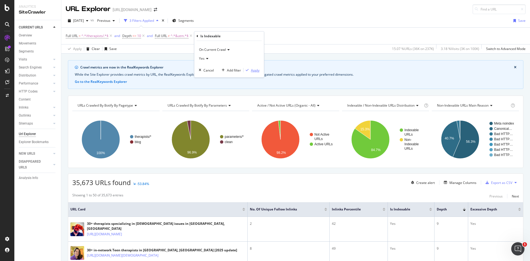
click at [257, 71] on div "Apply" at bounding box center [255, 70] width 9 height 5
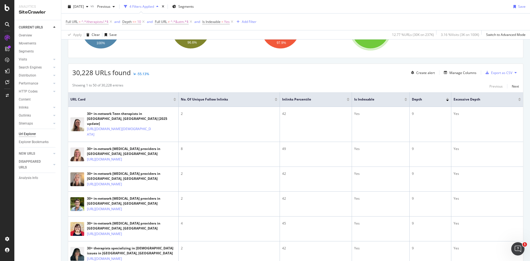
scroll to position [110, 0]
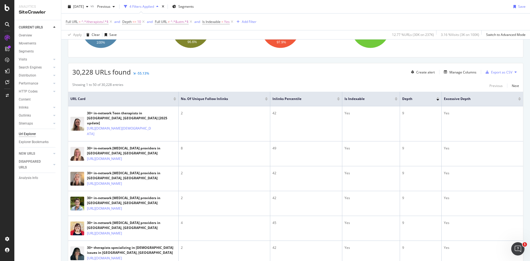
click at [255, 99] on th "No. of Unique Follow Inlinks" at bounding box center [225, 99] width 92 height 15
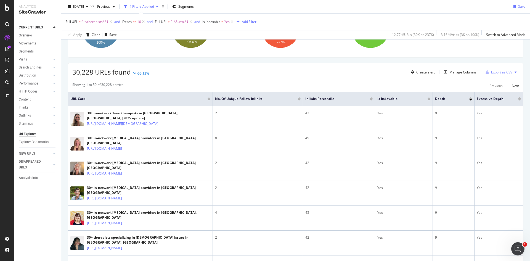
drag, startPoint x: 178, startPoint y: 98, endPoint x: 287, endPoint y: 101, distance: 109.7
click at [286, 101] on tr "URL Card No. of Unique Follow Inlinks Inlinks Percentile Is Indexable Depth Exc…" at bounding box center [295, 99] width 455 height 15
click at [258, 101] on th "No. of Unique Follow Inlinks" at bounding box center [249, 99] width 73 height 15
click at [354, 101] on div at bounding box center [353, 99] width 3 height 1
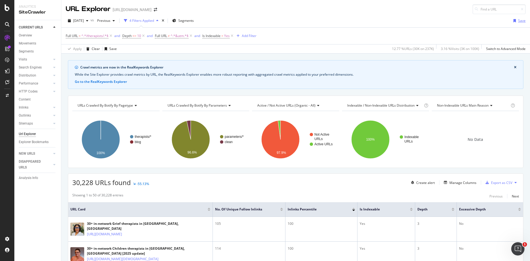
click at [513, 21] on div "button" at bounding box center [514, 20] width 7 height 3
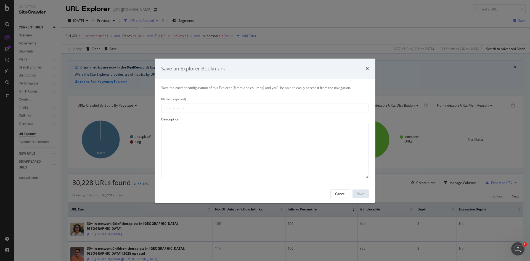
click at [282, 105] on input "modal" at bounding box center [265, 108] width 208 height 9
type input "N"
type input "Internal linking & Crawl Depth"
click at [249, 102] on div "Name (required) Internal linking & Crawl Depth" at bounding box center [265, 105] width 208 height 16
click at [242, 106] on input "Internal linking & Crawl Depth" at bounding box center [265, 108] width 208 height 9
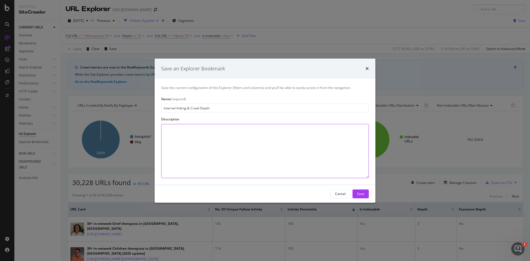
click at [239, 124] on textarea "modal" at bounding box center [265, 151] width 208 height 54
paste textarea "Internal linking & Crawl Depth"
type textarea "Internal linking & Crawl Depth data on /therapist pages."
click at [363, 191] on div "Save" at bounding box center [360, 193] width 7 height 5
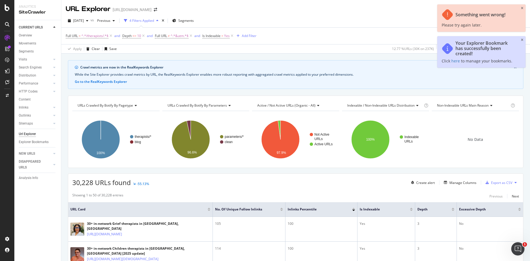
click at [470, 25] on div "Please try again later." at bounding box center [462, 25] width 40 height 5
click at [522, 6] on div "Something went wrong! Please try again later." at bounding box center [481, 17] width 88 height 27
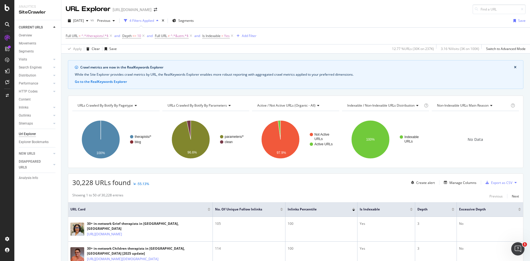
scroll to position [110, 0]
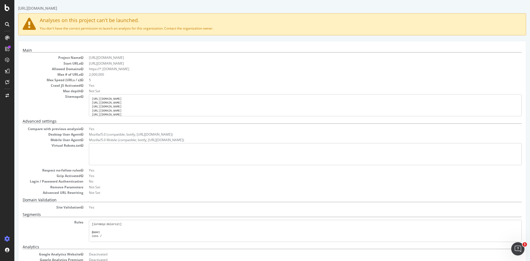
click at [188, 113] on pre "[URL][DOMAIN_NAME] [URL][DOMAIN_NAME] [URL][DOMAIN_NAME] [URL][DOMAIN_NAME] [UR…" at bounding box center [305, 105] width 433 height 22
click at [191, 105] on pre "https://www.rula.com/directory-sitemap2.xml https://www.rula.com/providers-site…" at bounding box center [305, 105] width 433 height 22
drag, startPoint x: 164, startPoint y: 118, endPoint x: 177, endPoint y: 124, distance: 14.7
click at [174, 122] on div "Main Project Name https://www.rula.com/ Start URLs https://www.rula.com/ Allowe…" at bounding box center [272, 172] width 499 height 249
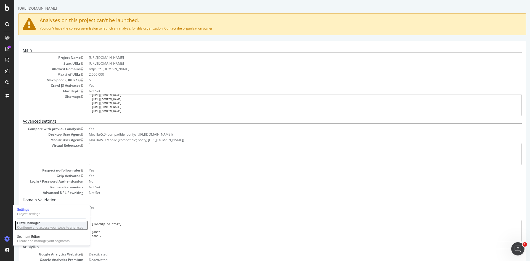
click at [33, 224] on div "Crawl Manager" at bounding box center [50, 223] width 66 height 4
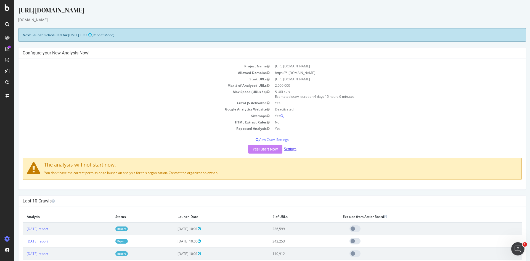
click at [291, 147] on link "Settings" at bounding box center [290, 148] width 12 height 5
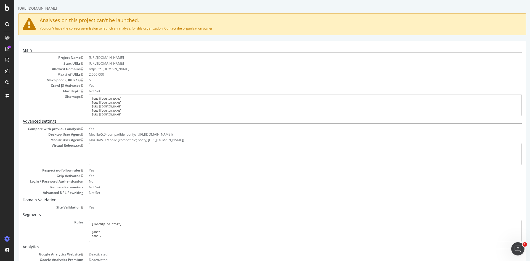
click at [148, 102] on pre "[URL][DOMAIN_NAME] [URL][DOMAIN_NAME] [URL][DOMAIN_NAME] [URL][DOMAIN_NAME] [UR…" at bounding box center [305, 105] width 433 height 22
click at [168, 103] on pre "[URL][DOMAIN_NAME] [URL][DOMAIN_NAME] [URL][DOMAIN_NAME] [URL][DOMAIN_NAME] [UR…" at bounding box center [305, 105] width 433 height 22
click at [156, 108] on pre "[URL][DOMAIN_NAME] [URL][DOMAIN_NAME] [URL][DOMAIN_NAME] [URL][DOMAIN_NAME] [UR…" at bounding box center [305, 105] width 433 height 22
click at [37, 220] on div "Profile" at bounding box center [39, 220] width 49 height 8
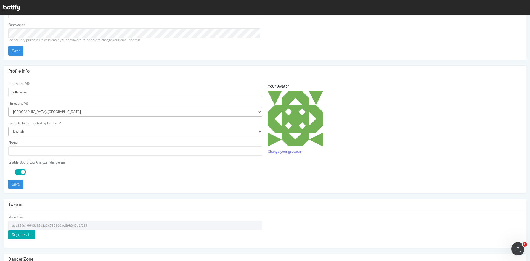
scroll to position [102, 0]
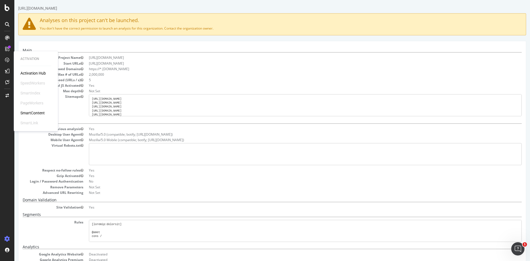
click at [209, 45] on div "Main Project Name https://www.rula.com/ Start URLs https://www.rula.com/ Allowe…" at bounding box center [272, 172] width 508 height 262
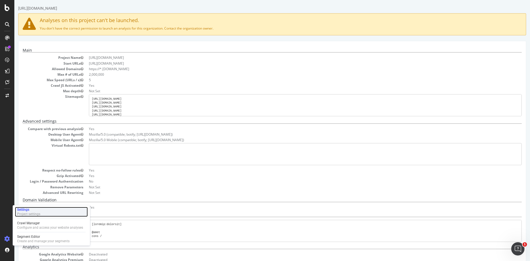
click at [47, 213] on div "Settings Project settings" at bounding box center [51, 212] width 73 height 10
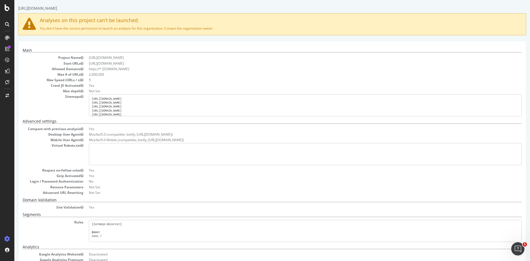
click at [365, 44] on div "Main Project Name https://www.rula.com/ Start URLs https://www.rula.com/ Allowe…" at bounding box center [272, 172] width 508 height 262
click at [179, 105] on pre "[URL][DOMAIN_NAME] [URL][DOMAIN_NAME] [URL][DOMAIN_NAME] [URL][DOMAIN_NAME] [UR…" at bounding box center [305, 105] width 433 height 22
click at [176, 86] on dd "Yes" at bounding box center [305, 85] width 433 height 5
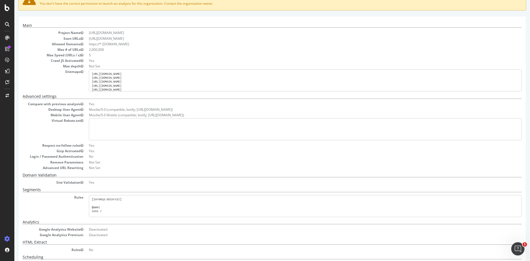
scroll to position [47, 0]
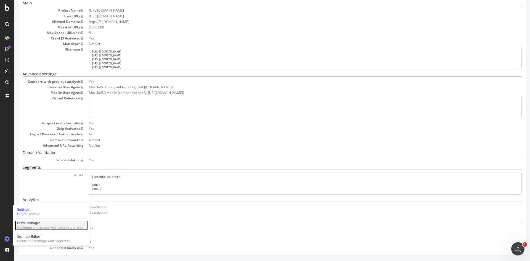
click at [35, 222] on div "Crawl Manager" at bounding box center [50, 223] width 66 height 4
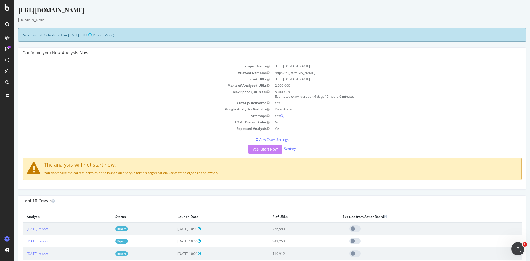
click at [122, 175] on p "You don't have the correct permission to launch an analysis for this organizati…" at bounding box center [272, 172] width 490 height 5
click at [133, 171] on p "You don't have the correct permission to launch an analysis for this organizati…" at bounding box center [272, 172] width 490 height 5
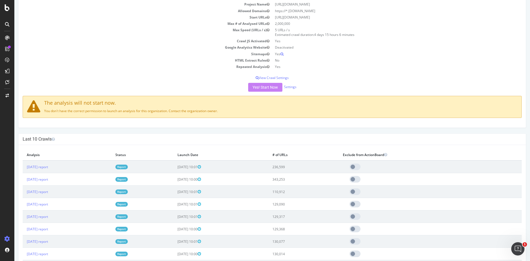
scroll to position [166, 0]
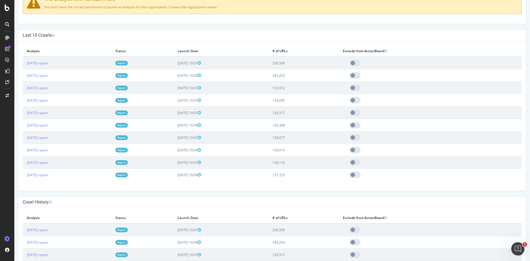
click at [121, 39] on div "Last 10 Crawls" at bounding box center [273, 35] width 508 height 11
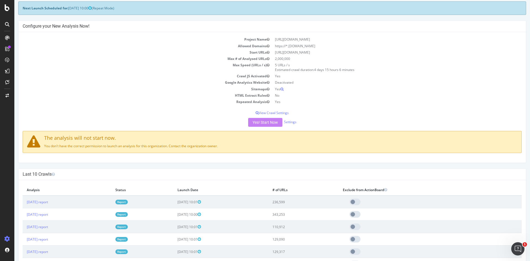
scroll to position [0, 0]
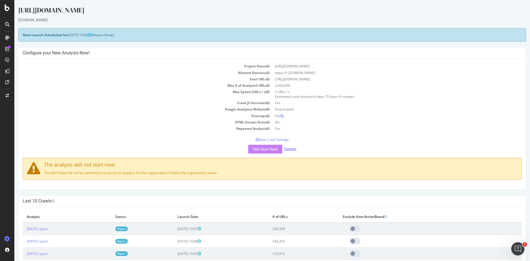
click at [291, 147] on link "Settings" at bounding box center [290, 148] width 12 height 5
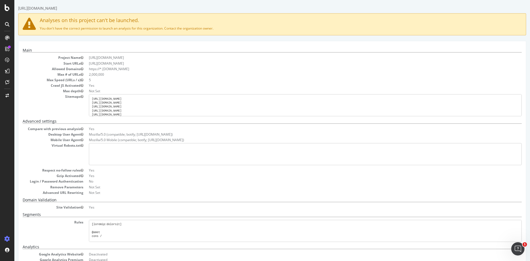
click at [137, 46] on div "Main Project Name https://www.rula.com/ Start URLs https://www.rula.com/ Allowe…" at bounding box center [272, 172] width 508 height 262
click at [7, 239] on icon at bounding box center [7, 239] width 6 height 6
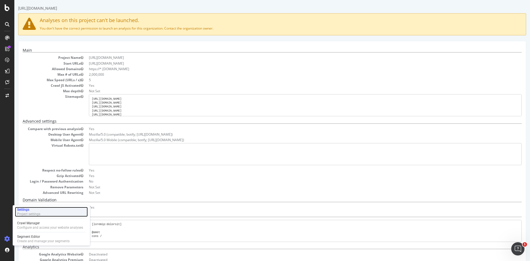
click at [35, 212] on div "Project settings" at bounding box center [28, 214] width 23 height 4
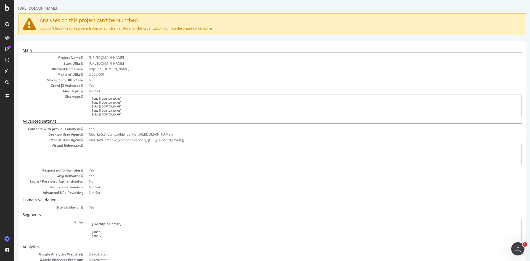
click at [135, 102] on pre "[URL][DOMAIN_NAME] [URL][DOMAIN_NAME] [URL][DOMAIN_NAME] [URL][DOMAIN_NAME] [UR…" at bounding box center [305, 105] width 433 height 22
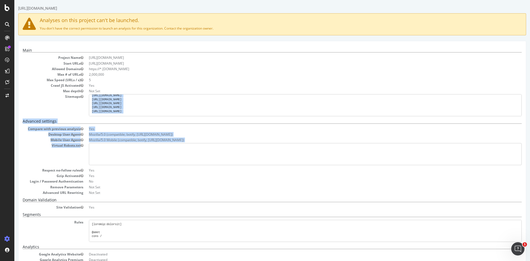
drag, startPoint x: 143, startPoint y: 104, endPoint x: 162, endPoint y: 155, distance: 54.4
click at [162, 155] on div "Main Project Name [URL][DOMAIN_NAME] Start URLs [URL][DOMAIN_NAME] Allowed Doma…" at bounding box center [272, 172] width 499 height 249
click at [199, 98] on pre "[URL][DOMAIN_NAME] [URL][DOMAIN_NAME] [URL][DOMAIN_NAME] [URL][DOMAIN_NAME] [UR…" at bounding box center [305, 105] width 433 height 22
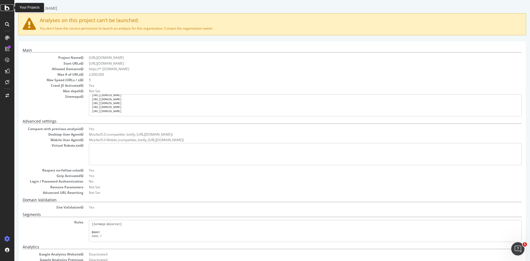
click at [8, 7] on icon at bounding box center [7, 7] width 5 height 7
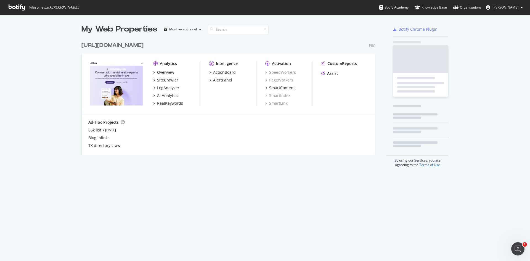
scroll to position [116, 294]
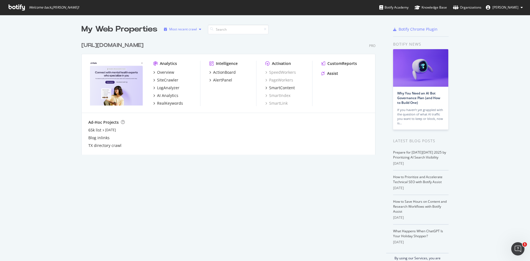
click at [191, 30] on div "Most recent crawl" at bounding box center [183, 29] width 28 height 3
click at [190, 37] on div "Most recent crawl" at bounding box center [188, 38] width 29 height 5
click at [246, 39] on div "[URL][DOMAIN_NAME] Pro Analytics Overview SiteCrawler LogAnalyzer AI Analytics …" at bounding box center [230, 95] width 299 height 120
click at [133, 46] on div "[URL][DOMAIN_NAME]" at bounding box center [112, 45] width 62 height 8
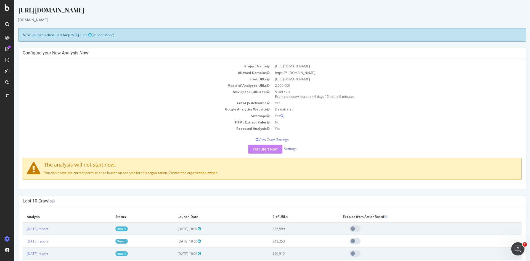
click at [153, 171] on p "You don't have the correct permission to launch an analysis for this organizati…" at bounding box center [272, 172] width 490 height 5
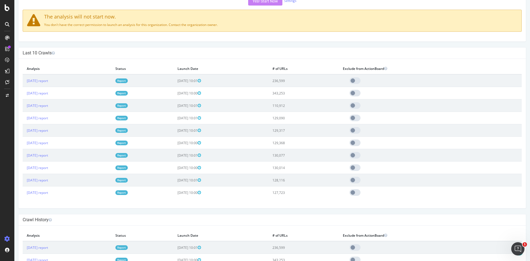
scroll to position [138, 0]
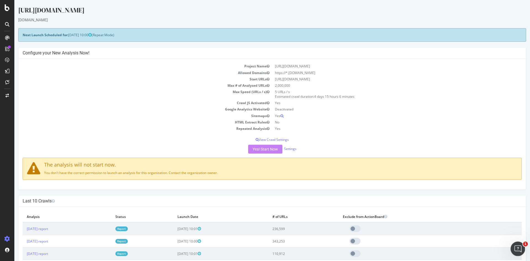
click at [520, 247] on icon "Open Intercom Messenger" at bounding box center [517, 248] width 9 height 9
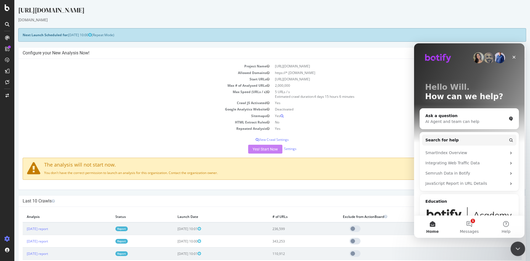
click at [515, 245] on icon "Close Intercom Messenger" at bounding box center [517, 248] width 7 height 7
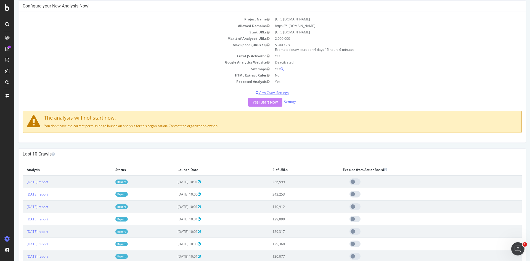
scroll to position [83, 0]
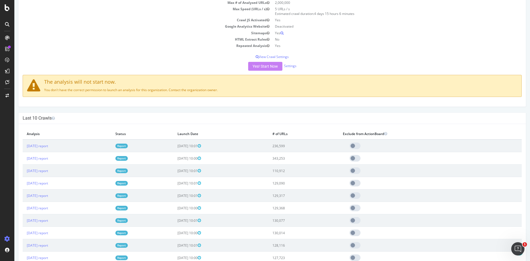
click at [361, 145] on span at bounding box center [355, 145] width 11 height 7
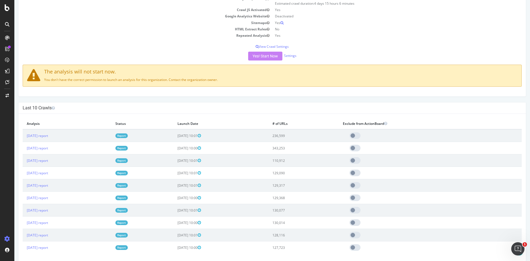
scroll to position [0, 0]
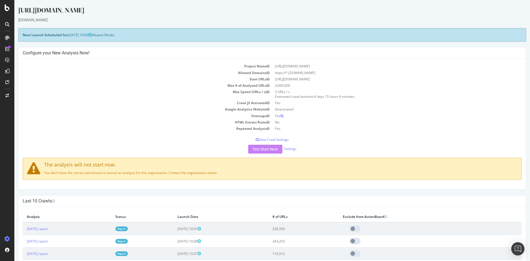
click at [128, 170] on div "The analysis will not start now. You don't have the correct permission to launc…" at bounding box center [272, 169] width 499 height 22
click at [290, 150] on link "Settings" at bounding box center [290, 148] width 12 height 5
click at [521, 245] on div "Open Intercom Messenger" at bounding box center [517, 248] width 18 height 18
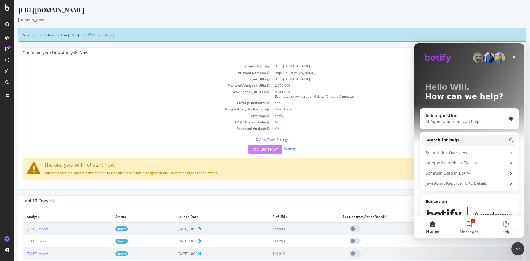
click at [476, 122] on div "AI Agent and team can help" at bounding box center [466, 122] width 81 height 6
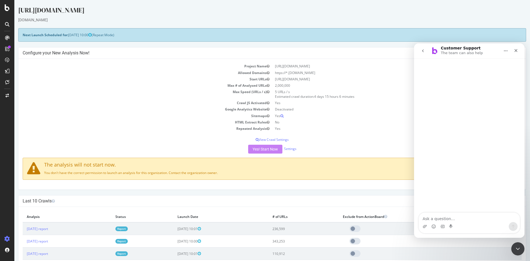
click at [452, 218] on textarea "Ask a question…" at bounding box center [469, 217] width 101 height 9
type textarea "what permission level do I need to change crawl settings?"
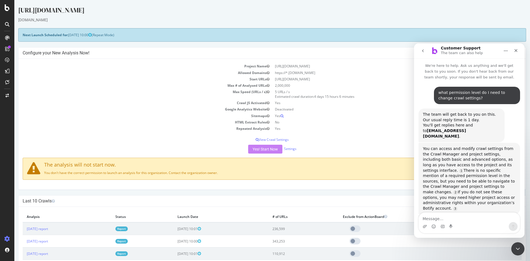
scroll to position [10, 0]
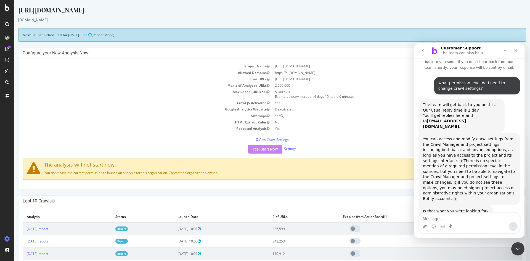
click at [463, 221] on textarea "Message…" at bounding box center [469, 217] width 101 height 9
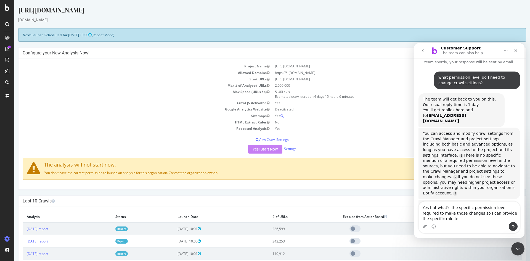
scroll to position [21, 0]
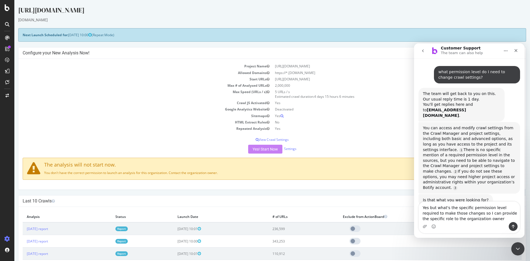
type textarea "Yes but what's the specific permission level required to make those changes so …"
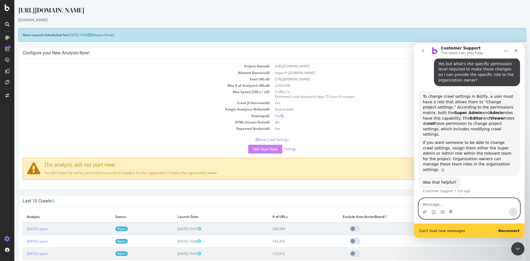
scroll to position [153, 0]
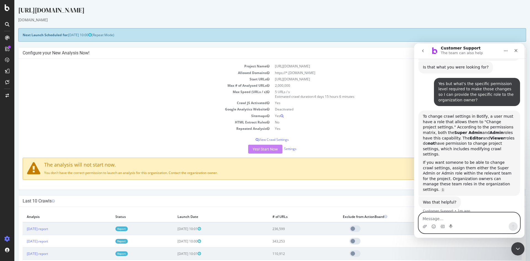
click at [436, 213] on textarea "Message…" at bounding box center [469, 217] width 101 height 9
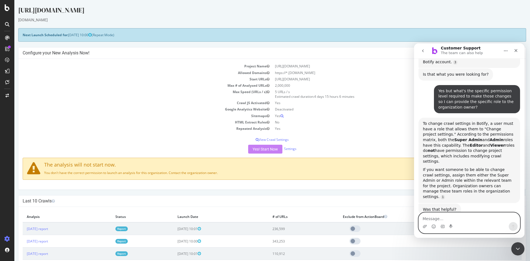
scroll to position [145, 0]
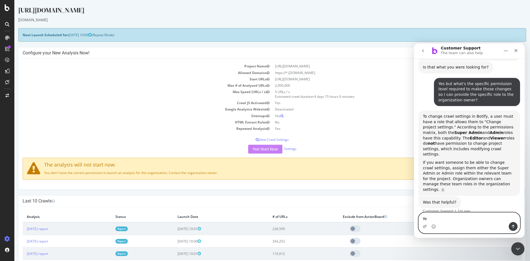
type textarea "Yes"
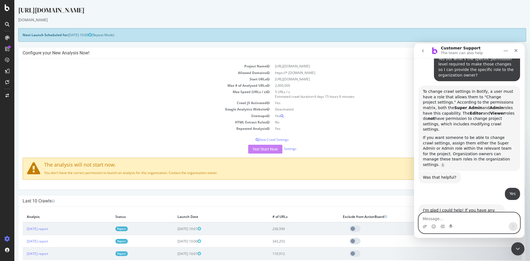
scroll to position [223, 0]
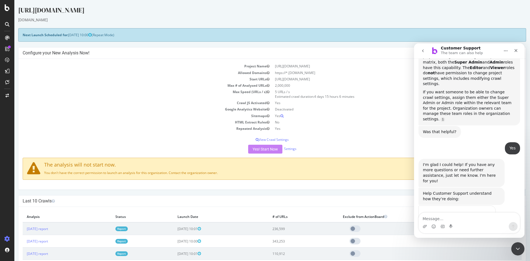
click at [472, 221] on span "Great" at bounding box center [470, 226] width 10 height 10
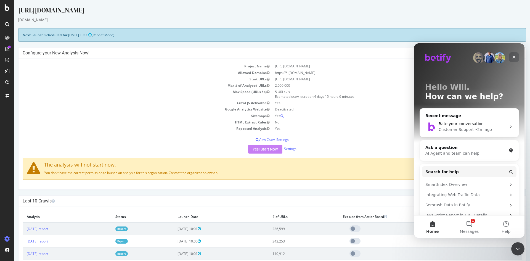
click at [516, 56] on icon "Close" at bounding box center [514, 57] width 4 height 4
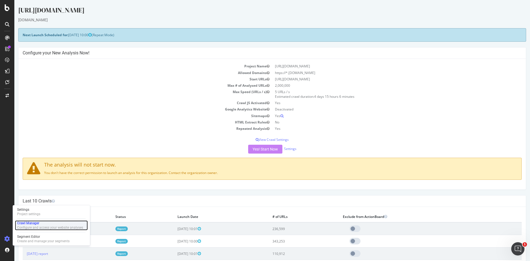
click at [39, 223] on div "Crawl Manager" at bounding box center [50, 223] width 66 height 4
click at [288, 22] on div "[DOMAIN_NAME]" at bounding box center [272, 20] width 508 height 6
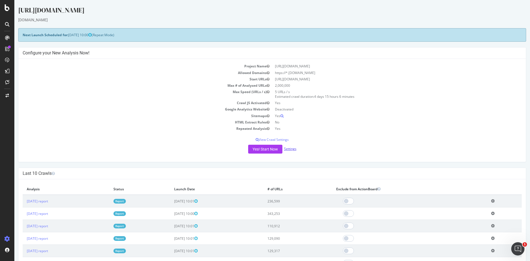
click at [288, 147] on link "Settings" at bounding box center [290, 148] width 12 height 5
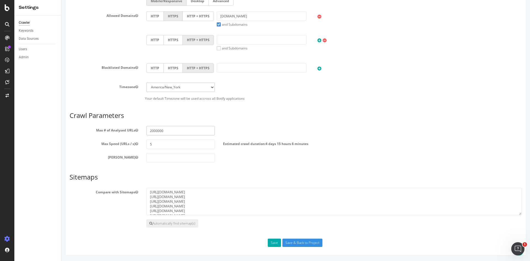
click at [170, 131] on input "2000000" at bounding box center [180, 130] width 68 height 9
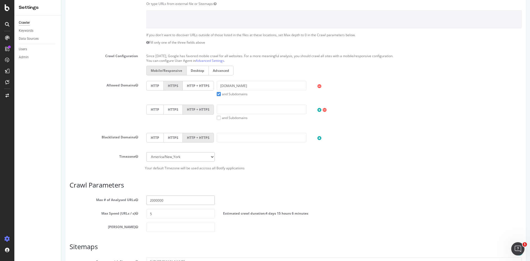
scroll to position [28, 0]
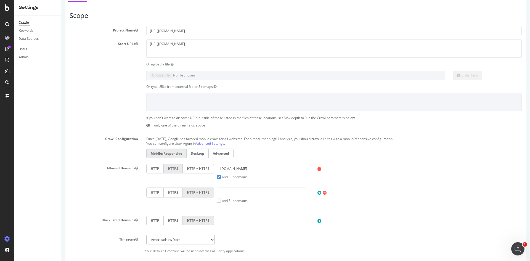
click at [78, 124] on div "If you don't want to discover URLs outside of those listed in the files at thes…" at bounding box center [295, 122] width 461 height 15
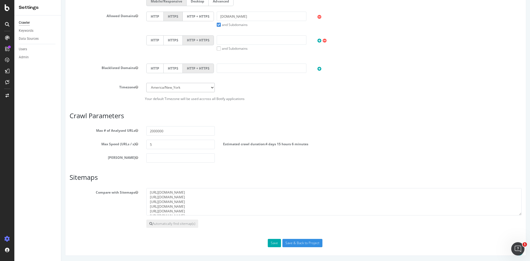
scroll to position [180, 0]
click at [219, 197] on textarea "[URL][DOMAIN_NAME] [URL][DOMAIN_NAME] [URL][DOMAIN_NAME] [URL][DOMAIN_NAME] [UR…" at bounding box center [334, 202] width 376 height 28
drag, startPoint x: 225, startPoint y: 213, endPoint x: 144, endPoint y: 187, distance: 85.5
click at [144, 187] on article "Sitemaps Compare with Sitemaps [URL][DOMAIN_NAME] [URL][DOMAIN_NAME] [URL][DOMA…" at bounding box center [296, 200] width 452 height 54
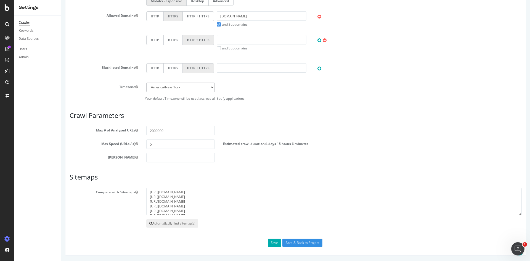
click at [180, 225] on button "Automatically find sitemap(s)" at bounding box center [172, 223] width 52 height 8
click at [172, 223] on button "Automatically find sitemap(s)" at bounding box center [172, 223] width 52 height 8
click at [226, 209] on textarea "[URL][DOMAIN_NAME] [URL][DOMAIN_NAME] [URL][DOMAIN_NAME] [URL][DOMAIN_NAME] [UR…" at bounding box center [334, 202] width 376 height 28
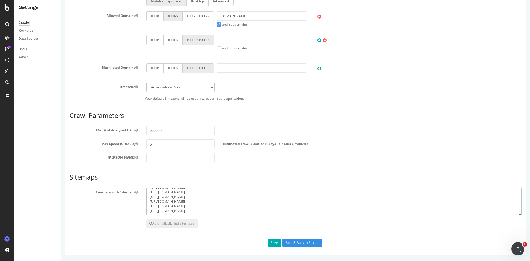
paste textarea "[URL][DOMAIN_NAME] [URL][DOMAIN_NAME] [URL][DOMAIN_NAME] [URL][DOMAIN_NAME] [UR…"
click at [233, 199] on textarea "[URL][DOMAIN_NAME] [URL][DOMAIN_NAME] [URL][DOMAIN_NAME] [URL][DOMAIN_NAME] [UR…" at bounding box center [334, 202] width 376 height 28
drag, startPoint x: 228, startPoint y: 209, endPoint x: 92, endPoint y: 150, distance: 148.3
click at [86, 150] on div "Scope Project Name [URL][DOMAIN_NAME] Start URLs [URL][DOMAIN_NAME] Or upload a…" at bounding box center [296, 52] width 452 height 387
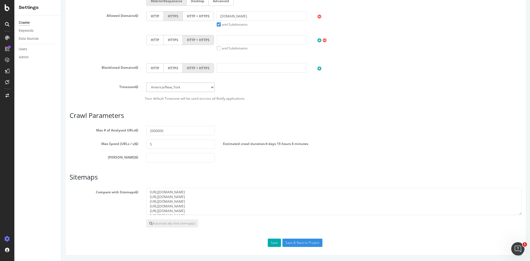
scroll to position [47, 0]
click at [230, 203] on textarea "[URL][DOMAIN_NAME] [URL][DOMAIN_NAME] [URL][DOMAIN_NAME] [URL][DOMAIN_NAME] [UR…" at bounding box center [334, 202] width 376 height 28
click at [226, 206] on textarea "[URL][DOMAIN_NAME] [URL][DOMAIN_NAME] [URL][DOMAIN_NAME] [URL][DOMAIN_NAME] [UR…" at bounding box center [334, 202] width 376 height 28
paste textarea "[URL][DOMAIN_NAME]"
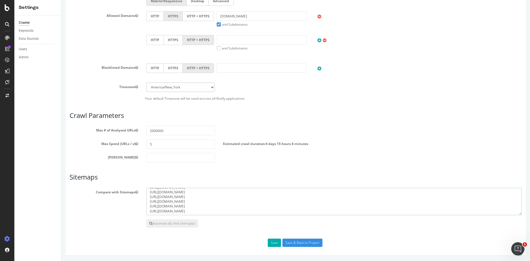
scroll to position [0, 0]
drag, startPoint x: 237, startPoint y: 212, endPoint x: 136, endPoint y: 167, distance: 110.7
click at [136, 167] on div "Scope Project Name [URL][DOMAIN_NAME] Start URLs [URL][DOMAIN_NAME] Or upload a…" at bounding box center [296, 52] width 452 height 387
click at [272, 243] on button "Save" at bounding box center [274, 243] width 13 height 8
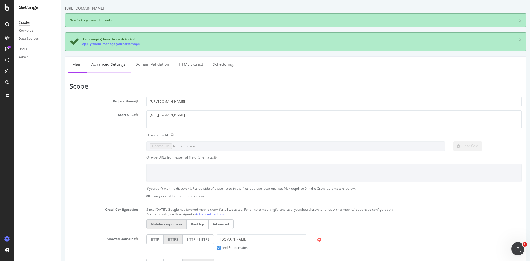
scroll to position [0, 0]
click at [89, 44] on link "Apply them" at bounding box center [91, 43] width 19 height 5
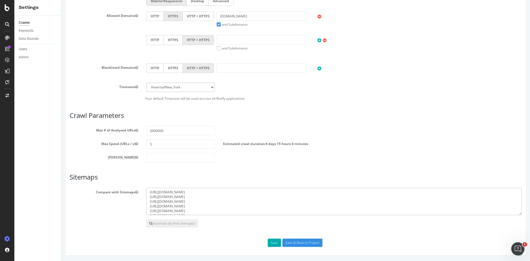
click at [231, 209] on textarea "[URL][DOMAIN_NAME] [URL][DOMAIN_NAME] [URL][DOMAIN_NAME] [URL][DOMAIN_NAME] [UR…" at bounding box center [334, 202] width 376 height 28
click at [230, 199] on textarea "[URL][DOMAIN_NAME] [URL][DOMAIN_NAME] [URL][DOMAIN_NAME] [URL][DOMAIN_NAME] [UR…" at bounding box center [334, 202] width 376 height 28
click at [227, 210] on textarea "https://www.rula.com/directory-sitemap10.xml https://www.rula.com/directory-sit…" at bounding box center [334, 202] width 376 height 28
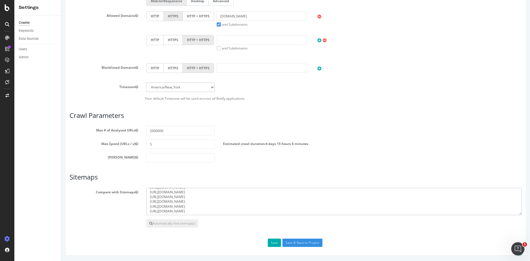
paste textarea "https://www.rula.com/directory-sitemap.xml"
type textarea "https://www.rula.com/directory-sitemap10.xml https://www.rula.com/directory-sit…"
click at [269, 242] on button "Save" at bounding box center [274, 243] width 13 height 8
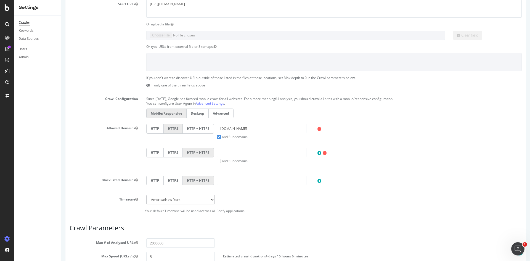
scroll to position [193, 0]
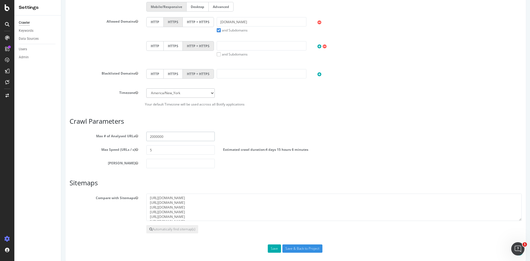
drag, startPoint x: 187, startPoint y: 139, endPoint x: 140, endPoint y: 137, distance: 46.4
click at [140, 137] on div "Max # of Analysed URLs 2000000" at bounding box center [295, 136] width 461 height 9
click at [166, 132] on input "2000000" at bounding box center [180, 136] width 68 height 9
click at [159, 135] on input "2000000" at bounding box center [180, 136] width 68 height 9
click at [290, 150] on span "4 days 15 hours 6 minutes" at bounding box center [287, 149] width 43 height 5
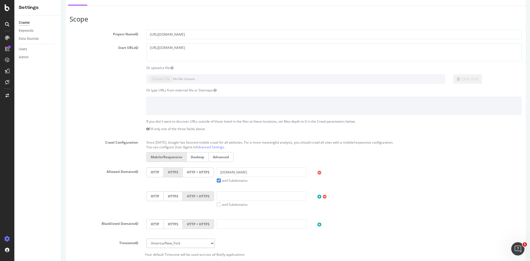
scroll to position [0, 0]
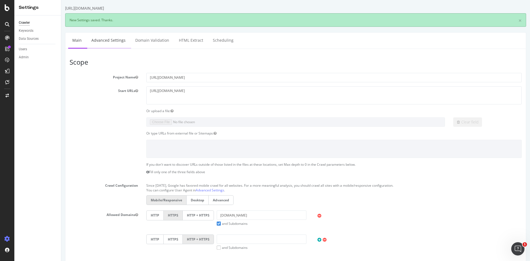
click at [105, 46] on link "Advanced Settings" at bounding box center [108, 40] width 43 height 15
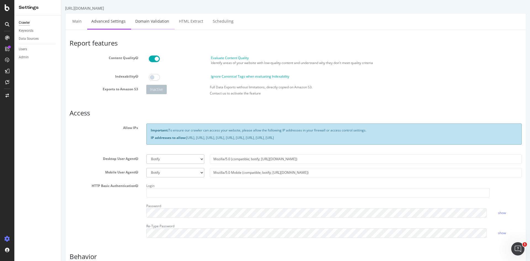
click at [150, 23] on link "Domain Validation" at bounding box center [152, 21] width 42 height 15
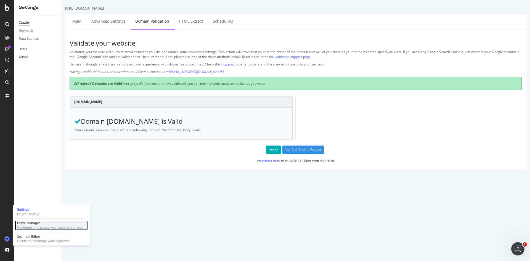
click at [34, 222] on div "Crawl Manager" at bounding box center [50, 223] width 66 height 4
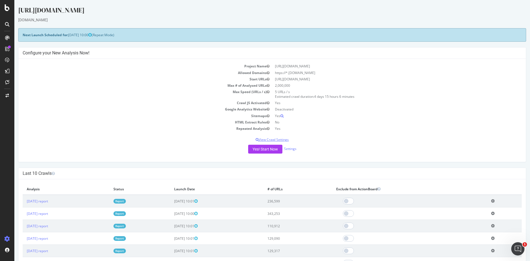
click at [284, 139] on p "View Crawl Settings" at bounding box center [272, 139] width 499 height 5
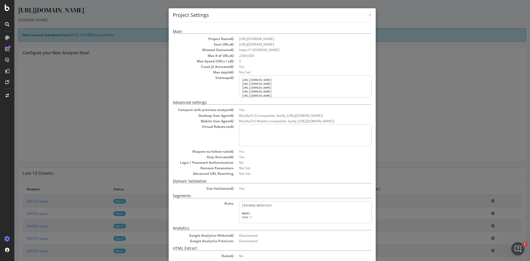
click at [424, 54] on div "× Close Project Settings Main Project Name https://www.rula.com/ Start URLs htt…" at bounding box center [272, 130] width 516 height 261
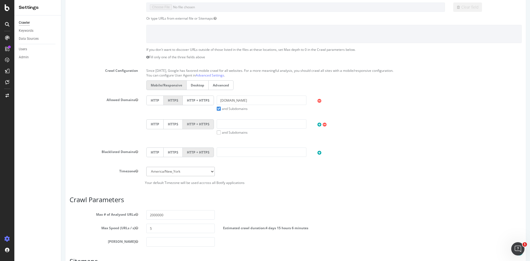
scroll to position [166, 0]
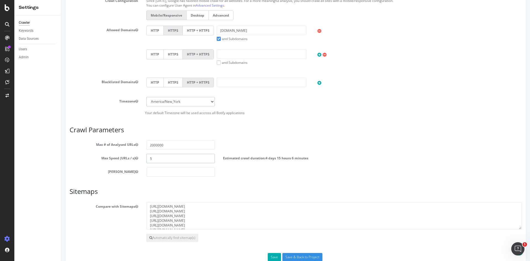
drag, startPoint x: 173, startPoint y: 157, endPoint x: 99, endPoint y: 152, distance: 73.7
click at [99, 152] on section "Max # of Analysed URLs 2000000 Max Speed (URLs / s) 5 Estimated crawl duration:…" at bounding box center [296, 158] width 452 height 36
drag, startPoint x: 175, startPoint y: 159, endPoint x: 118, endPoint y: 154, distance: 56.9
click at [118, 154] on div "Max Speed (URLs / s) 6 Estimated crawl duration: 3 days 20 hours 35 minutes" at bounding box center [295, 158] width 461 height 9
drag, startPoint x: 177, startPoint y: 158, endPoint x: 132, endPoint y: 156, distance: 45.1
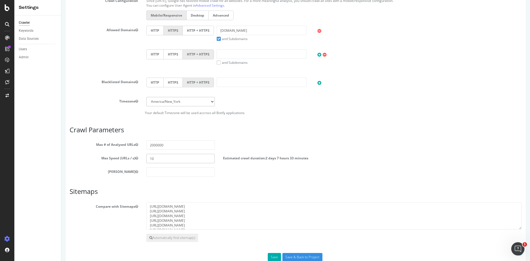
click at [132, 156] on div "Max Speed (URLs / s) 10 Estimated crawl duration: 2 days 7 hours 33 minutes" at bounding box center [295, 158] width 461 height 9
drag, startPoint x: 162, startPoint y: 157, endPoint x: 125, endPoint y: 158, distance: 36.2
click at [125, 158] on div "Max Speed (URLs / s) 20 Estimated crawl duration: 1 day 3 hours 46 minutes" at bounding box center [295, 158] width 461 height 9
click at [186, 154] on input "20" at bounding box center [180, 158] width 68 height 9
drag, startPoint x: 177, startPoint y: 159, endPoint x: 120, endPoint y: 156, distance: 56.7
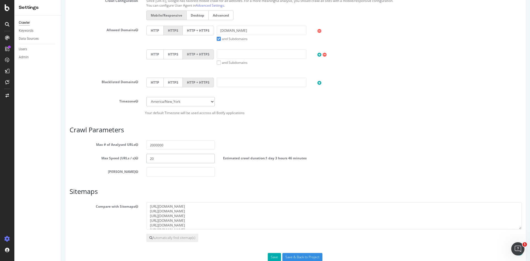
click at [120, 156] on div "Max Speed (URLs / s) 20 Estimated crawl duration: 1 day 3 hours 46 minutes" at bounding box center [295, 158] width 461 height 9
drag, startPoint x: 185, startPoint y: 162, endPoint x: 100, endPoint y: 146, distance: 86.2
click at [100, 146] on section "Max # of Analysed URLs 2000000 Max Speed (URLs / s) 25 Estimated crawl duration…" at bounding box center [296, 158] width 452 height 36
drag, startPoint x: 189, startPoint y: 159, endPoint x: 120, endPoint y: 134, distance: 73.4
click at [61, 141] on html "https://www.rula.com/ × × Main Advanced Settings Domain Validation HTML Extract…" at bounding box center [295, 54] width 469 height 441
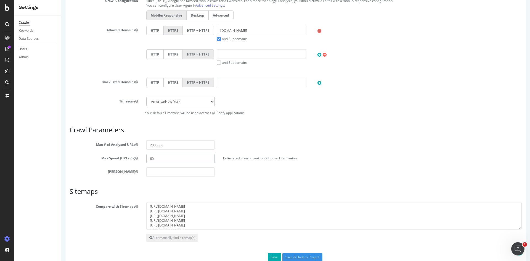
drag, startPoint x: 178, startPoint y: 159, endPoint x: 84, endPoint y: 145, distance: 95.2
click at [84, 145] on section "Max # of Analysed URLs 2000000 Max Speed (URLs / s) 60 Estimated crawl duration…" at bounding box center [296, 158] width 452 height 36
type input "100"
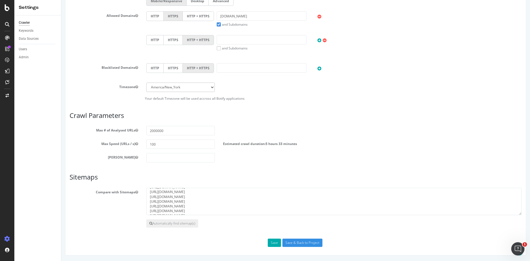
scroll to position [52, 0]
click at [516, 247] on icon "Open Intercom Messenger" at bounding box center [517, 248] width 9 height 9
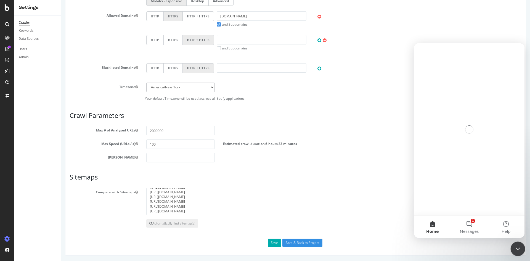
scroll to position [0, 0]
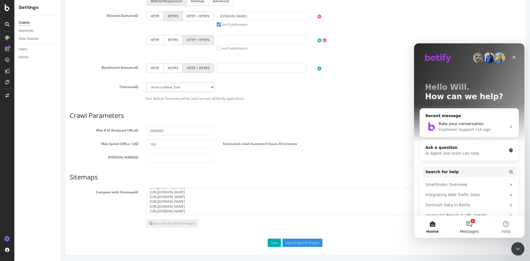
click at [469, 223] on button "1 Messages" at bounding box center [469, 227] width 37 height 22
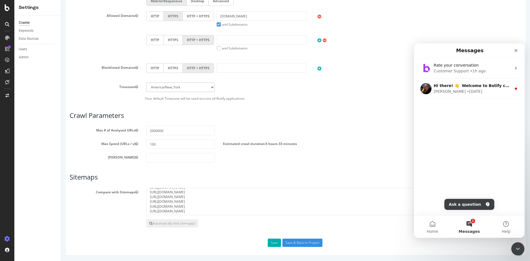
click at [471, 176] on div "Rate your conversation Customer Support • 1h ago Hi there! 👋 Welcome to Botify …" at bounding box center [469, 136] width 110 height 157
click at [467, 205] on button "Ask a question" at bounding box center [470, 204] width 50 height 11
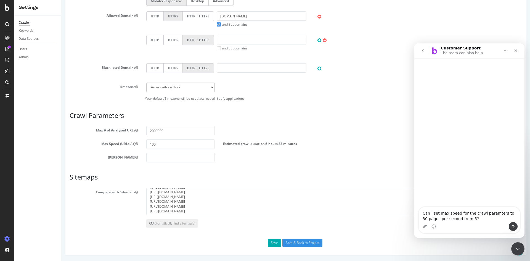
type textarea "Can I set max speed for the crawl parameters to 30 pages per second from 5?"
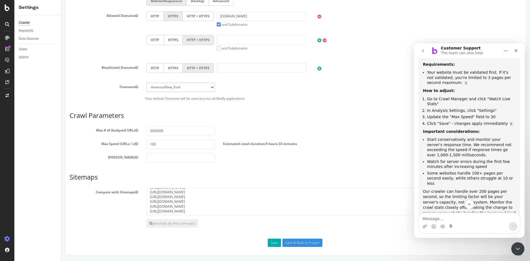
scroll to position [113, 0]
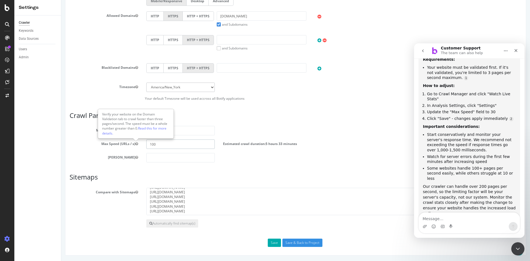
drag, startPoint x: 169, startPoint y: 143, endPoint x: 136, endPoint y: 144, distance: 33.2
click at [136, 144] on div "Max Speed (URLs / s) 100 Estimated crawl duration: 5 hours 33 minutes" at bounding box center [295, 143] width 461 height 9
type input "5"
click at [296, 148] on div "Max Speed (URLs / s) 5 Estimated crawl duration: 4 days 15 hours 6 minutes" at bounding box center [295, 143] width 461 height 9
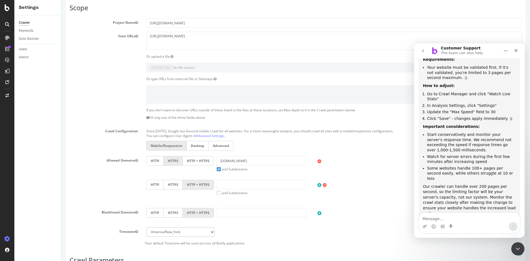
scroll to position [0, 0]
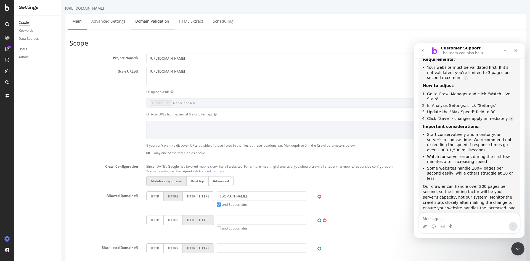
click at [160, 21] on link "Domain Validation" at bounding box center [152, 21] width 42 height 15
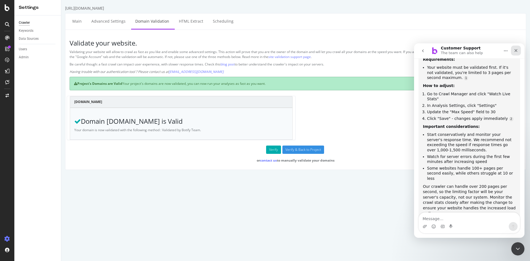
click at [516, 47] on div "Close" at bounding box center [516, 51] width 10 height 10
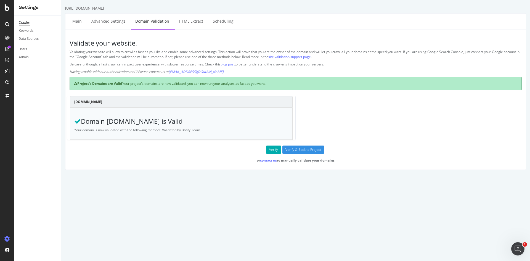
scroll to position [75, 0]
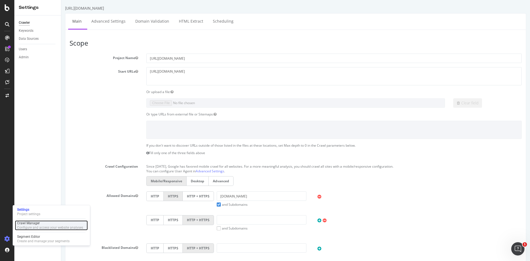
click at [36, 225] on div "Crawl Manager" at bounding box center [50, 223] width 66 height 4
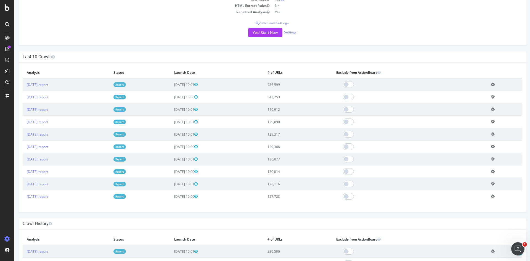
scroll to position [148, 0]
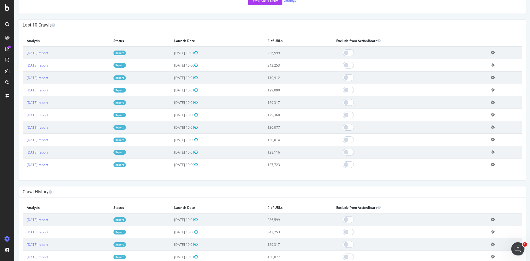
click at [493, 65] on icon at bounding box center [493, 65] width 4 height 4
click at [431, 25] on h4 "Last 10 Crawls" at bounding box center [272, 25] width 499 height 6
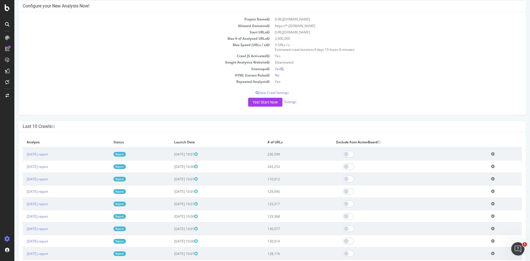
scroll to position [38, 0]
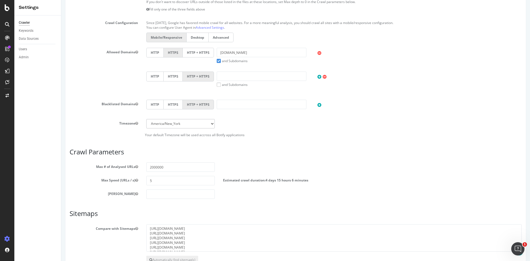
scroll to position [180, 0]
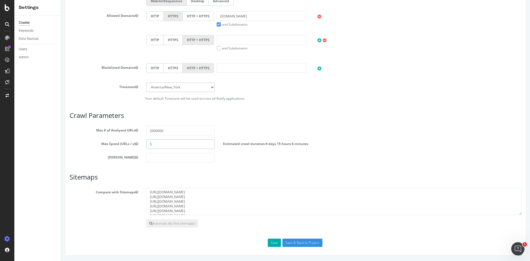
drag, startPoint x: 185, startPoint y: 146, endPoint x: 115, endPoint y: 142, distance: 70.2
click at [115, 142] on div "Max Speed (URLs / s) 5 Estimated crawl duration: 4 days 15 hours 6 minutes" at bounding box center [295, 143] width 461 height 9
type input "1"
type input "30"
click at [512, 254] on div "Open Intercom Messenger" at bounding box center [517, 247] width 13 height 13
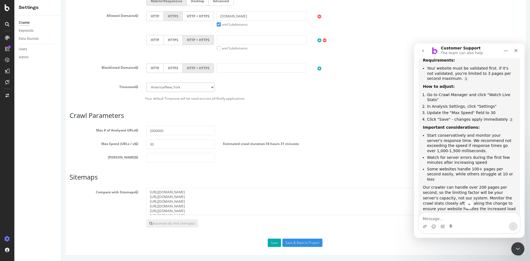
scroll to position [122, 0]
click at [453, 220] on textarea "Message…" at bounding box center [469, 217] width 101 height 9
type textarea "S"
type textarea "The site is validated"
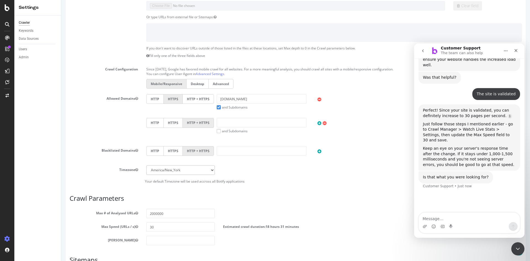
scroll to position [0, 0]
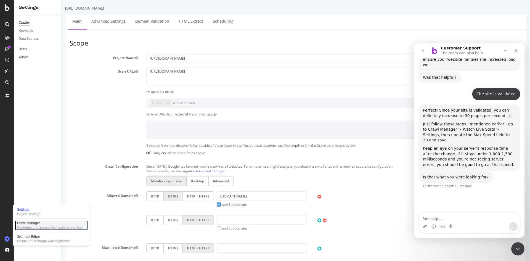
click at [36, 223] on div "Crawl Manager" at bounding box center [50, 223] width 66 height 4
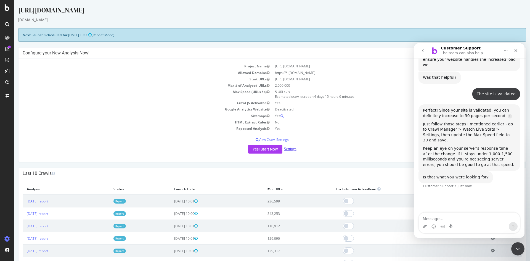
click at [291, 147] on link "Settings" at bounding box center [290, 148] width 12 height 5
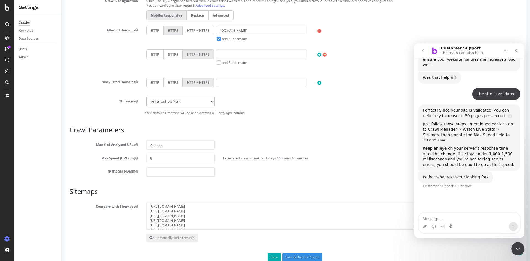
scroll to position [180, 0]
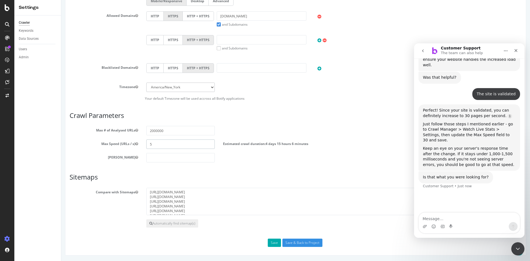
drag, startPoint x: 142, startPoint y: 142, endPoint x: 133, endPoint y: 140, distance: 9.2
click at [133, 140] on div "Max Speed (URLs / s) 5 Estimated crawl duration: 4 days 15 hours 6 minutes" at bounding box center [295, 143] width 461 height 9
type input "30"
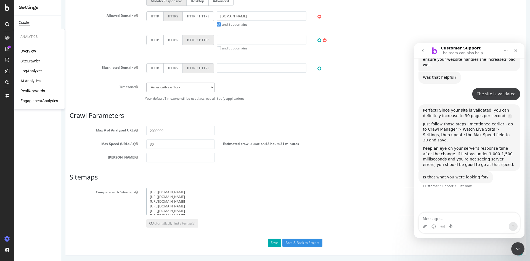
drag, startPoint x: 231, startPoint y: 215, endPoint x: 142, endPoint y: 152, distance: 109.0
click at [142, 152] on div "Scope Project Name https://www.rula.com/ Start URLs https://www.rula.com/ Or up…" at bounding box center [296, 52] width 452 height 387
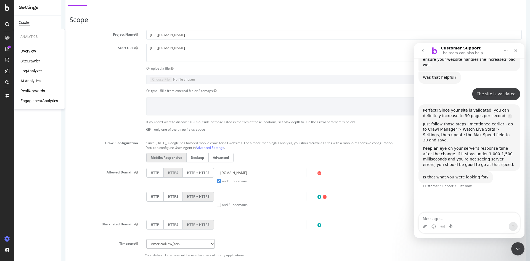
scroll to position [14, 0]
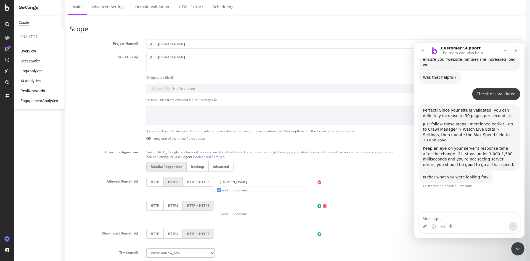
click at [97, 80] on section "Project Name https://www.rula.com/ Start URLs https://www.rula.com/ Or upload a…" at bounding box center [296, 152] width 452 height 227
click at [84, 75] on div "Or upload a file:" at bounding box center [295, 77] width 461 height 5
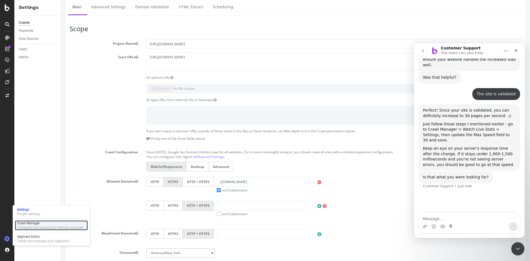
click at [34, 224] on div "Crawl Manager" at bounding box center [50, 223] width 66 height 4
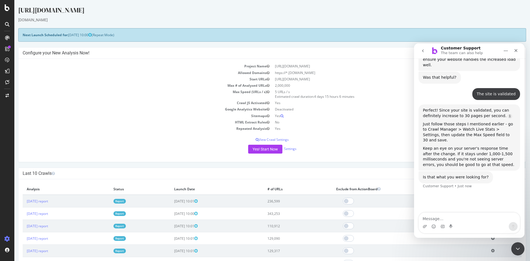
click at [170, 80] on td "Start URLs" at bounding box center [148, 79] width 250 height 6
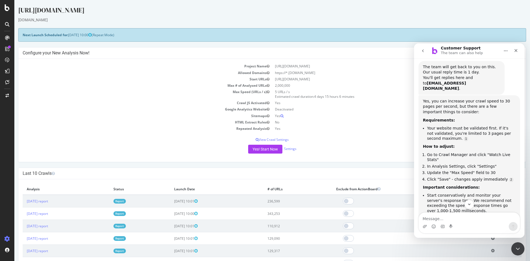
scroll to position [221, 0]
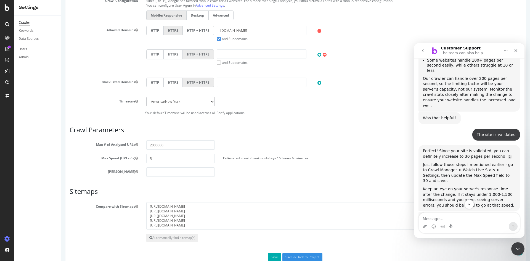
scroll to position [180, 0]
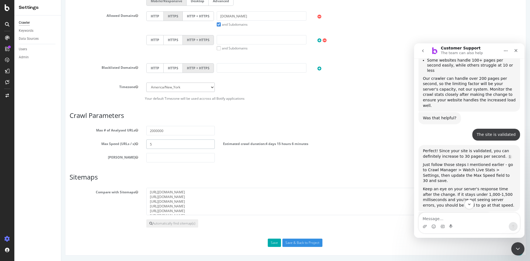
drag, startPoint x: 193, startPoint y: 146, endPoint x: 99, endPoint y: 136, distance: 94.9
click at [99, 136] on section "Max # of Analysed URLs 2000000 Max Speed (URLs / s) 5 Estimated crawl duration:…" at bounding box center [296, 144] width 452 height 36
type input "30"
click at [273, 243] on button "Save" at bounding box center [274, 243] width 13 height 8
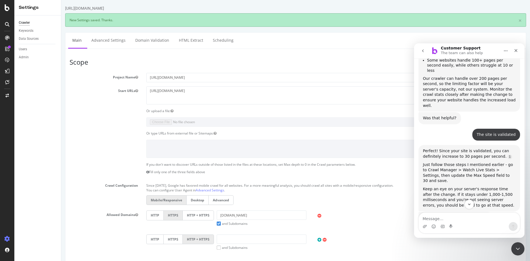
scroll to position [0, 0]
click at [116, 46] on link "Advanced Settings" at bounding box center [108, 40] width 43 height 15
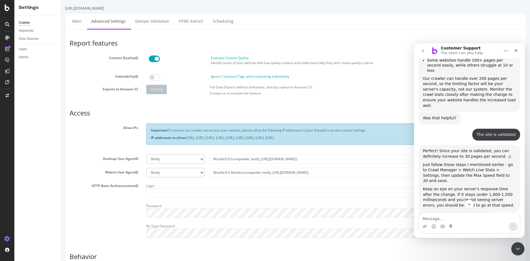
click at [331, 166] on section "Allow IPs Important: To ensure our crawler can access your website, please allo…" at bounding box center [296, 182] width 452 height 118
click at [336, 159] on input "Mozilla/5.0 (compatible; botify; http://botify.com)" at bounding box center [366, 158] width 312 height 9
click at [308, 170] on input "Mozilla/5.0 Mobile (compatible; botify; http://botify.com)" at bounding box center [366, 172] width 312 height 9
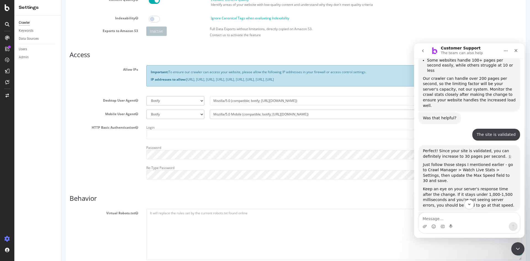
scroll to position [138, 0]
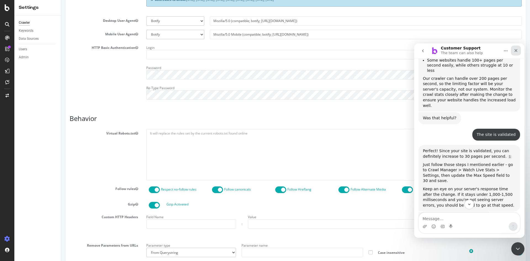
click at [518, 53] on div "Close" at bounding box center [516, 51] width 10 height 10
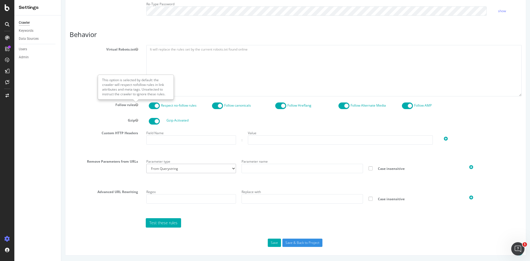
scroll to position [256, 0]
click at [97, 228] on div "Report features Content Quality Evaluate Content Quality Identify areas of your…" at bounding box center [296, 31] width 452 height 429
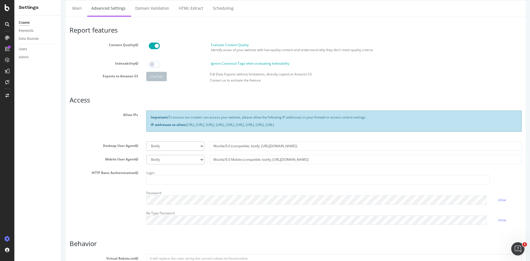
scroll to position [0, 0]
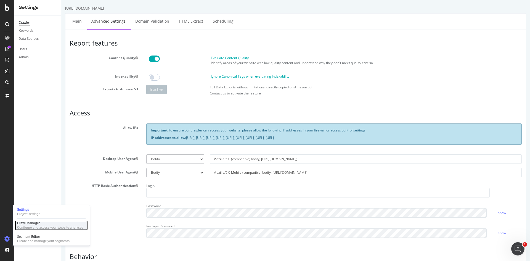
click at [40, 225] on div "Configure and access your website analyses" at bounding box center [50, 227] width 66 height 4
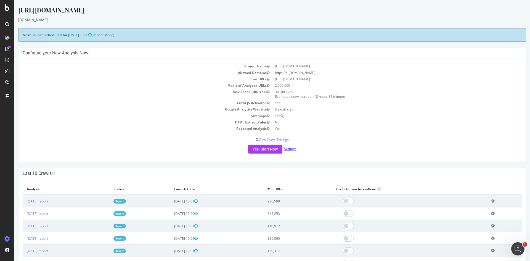
click at [286, 148] on link "Settings" at bounding box center [290, 148] width 12 height 5
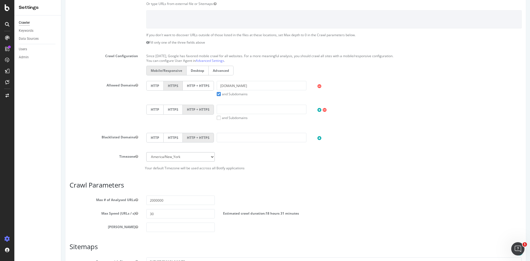
scroll to position [180, 0]
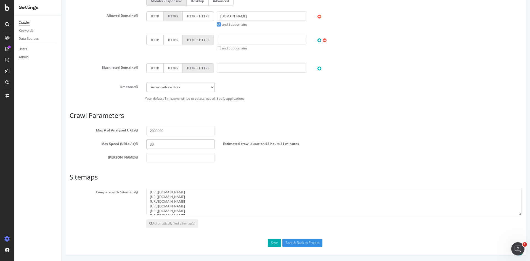
drag, startPoint x: 162, startPoint y: 144, endPoint x: 125, endPoint y: 148, distance: 37.4
click at [125, 148] on div "Max Speed (URLs / s) 30 Estimated crawl duration: 18 hours 31 minutes" at bounding box center [295, 143] width 461 height 9
click at [212, 212] on textarea "https://www.rula.com/directory-sitemap3.xml https://www.rula.com/sitemap-index.…" at bounding box center [334, 202] width 376 height 28
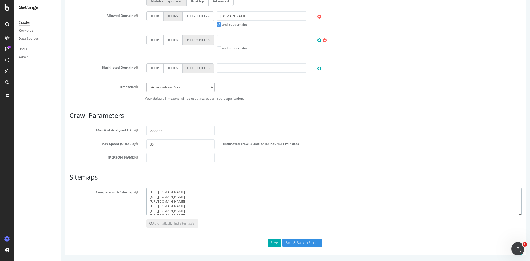
drag, startPoint x: 243, startPoint y: 212, endPoint x: 159, endPoint y: 187, distance: 87.2
click at [159, 187] on article "Sitemaps Compare with Sitemaps https://www.rula.com/directory-sitemap3.xml http…" at bounding box center [296, 200] width 452 height 54
click at [216, 210] on textarea "https://www.rula.com/directory-sitemap3.xml https://www.rula.com/sitemap-index.…" at bounding box center [334, 202] width 376 height 28
click at [233, 211] on textarea "https://www.rula.com/directory-sitemap3.xml https://www.rula.com/sitemap-index.…" at bounding box center [334, 202] width 376 height 28
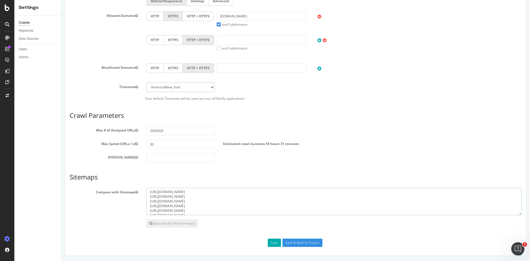
scroll to position [0, 0]
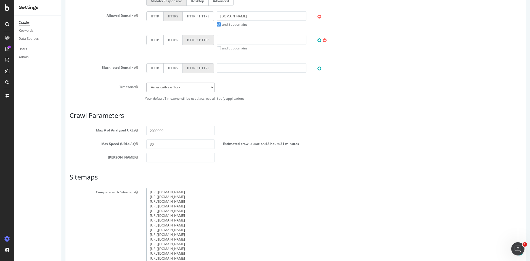
drag, startPoint x: 517, startPoint y: 211, endPoint x: 517, endPoint y: 265, distance: 53.8
click at [517, 261] on html "https://www.rula.com/ × × Main Advanced Settings Domain Validation HTML Extract…" at bounding box center [295, 67] width 469 height 495
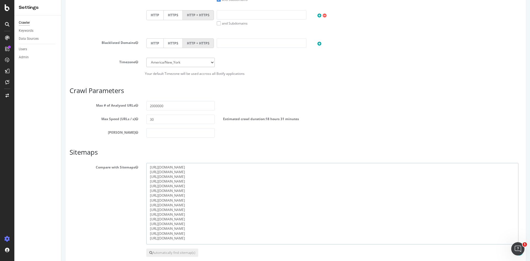
scroll to position [234, 0]
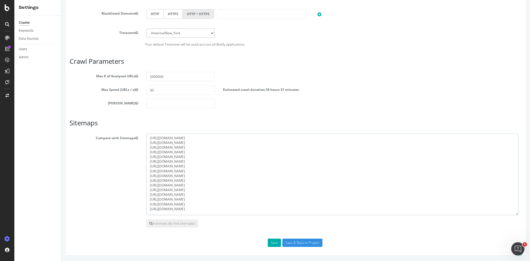
click at [300, 200] on textarea "https://www.rula.com/directory-sitemap3.xml https://www.rula.com/sitemap-index.…" at bounding box center [332, 174] width 372 height 81
click at [260, 206] on textarea "https://www.rula.com/directory-sitemap3.xml https://www.rula.com/sitemap-index.…" at bounding box center [332, 174] width 372 height 81
click at [218, 144] on textarea "https://www.rula.com/directory-sitemap3.xml https://www.rula.com/sitemap-index.…" at bounding box center [332, 174] width 372 height 81
click at [227, 204] on textarea "https://www.rula.com/directory-sitemap3.xml https://www.rula.com/sitemap-index.…" at bounding box center [332, 174] width 372 height 81
click at [223, 155] on textarea "https://www.rula.com/directory-sitemap3.xml https://www.rula.com/sitemap-index.…" at bounding box center [332, 174] width 372 height 81
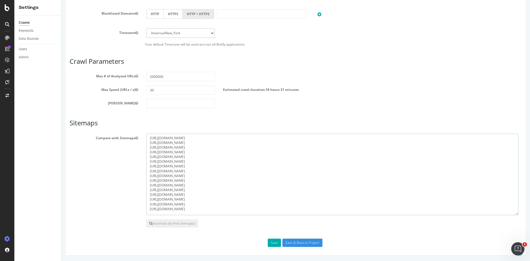
drag, startPoint x: 221, startPoint y: 196, endPoint x: 145, endPoint y: 194, distance: 76.0
click at [145, 194] on div "https://www.rula.com/directory-sitemap3.xml https://www.rula.com/sitemap-index.…" at bounding box center [334, 174] width 384 height 81
click at [243, 210] on textarea "https://www.rula.com/directory-sitemap3.xml https://www.rula.com/sitemap-index.…" at bounding box center [332, 174] width 372 height 81
paste textarea "https://www.rula.com/directory-sitemap_p1_20250808.xml.gz"
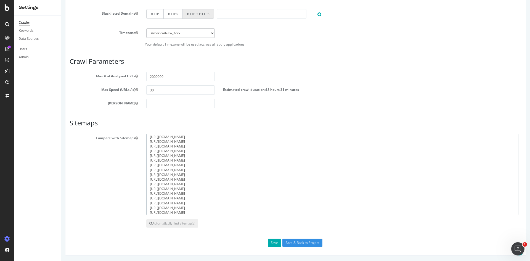
click at [257, 208] on textarea "https://www.rula.com/directory-sitemap3.xml https://www.rula.com/sitemap-index.…" at bounding box center [332, 174] width 372 height 81
click at [253, 211] on textarea "https://www.rula.com/directory-sitemap3.xml https://www.rula.com/sitemap-index.…" at bounding box center [332, 174] width 372 height 81
paste textarea "https://www.rula.com/directory-sitemap_p2_20250808.xml.gz"
drag, startPoint x: 254, startPoint y: 213, endPoint x: 147, endPoint y: 214, distance: 107.1
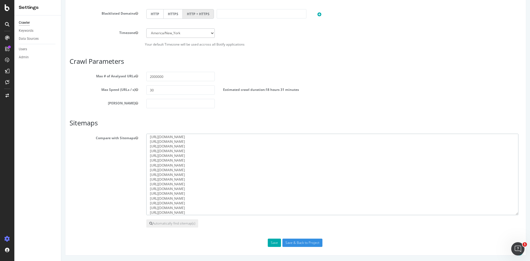
click at [147, 214] on textarea "https://www.rula.com/directory-sitemap3.xml https://www.rula.com/sitemap-index.…" at bounding box center [332, 174] width 372 height 81
click at [259, 213] on textarea "https://www.rula.com/directory-sitemap3.xml https://www.rula.com/sitemap-index.…" at bounding box center [332, 174] width 372 height 81
paste textarea "https://www.rula.com/directory-sitemap_p2_20250808.xml.gz"
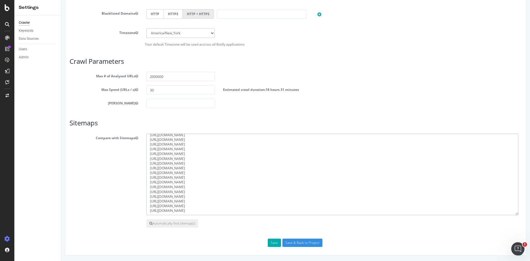
paste textarea "https://www.rula.com/directory-sitemap_p2_20250808.xml.gz"
drag, startPoint x: 215, startPoint y: 212, endPoint x: 218, endPoint y: 212, distance: 2.8
click at [215, 212] on textarea "https://www.rula.com/directory-sitemap3.xml https://www.rula.com/sitemap-index.…" at bounding box center [332, 174] width 372 height 81
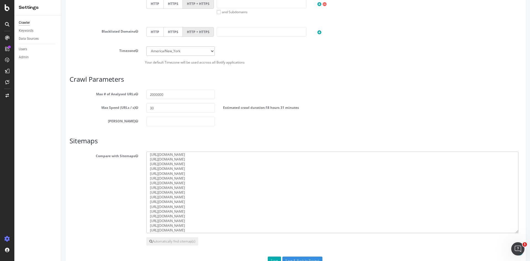
scroll to position [207, 0]
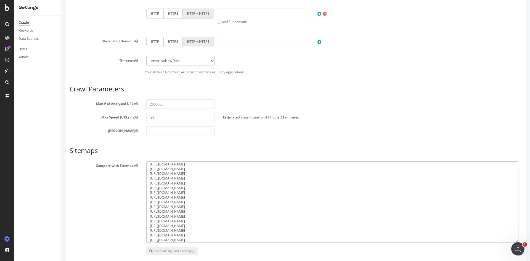
type textarea "https://www.rula.com/directory-sitemap3.xml https://www.rula.com/sitemap-index.…"
click at [169, 106] on input "2000000" at bounding box center [180, 103] width 68 height 9
drag, startPoint x: 167, startPoint y: 106, endPoint x: 151, endPoint y: 106, distance: 15.7
click at [151, 106] on input "2000000" at bounding box center [180, 103] width 68 height 9
click at [165, 116] on input "30" at bounding box center [180, 117] width 68 height 9
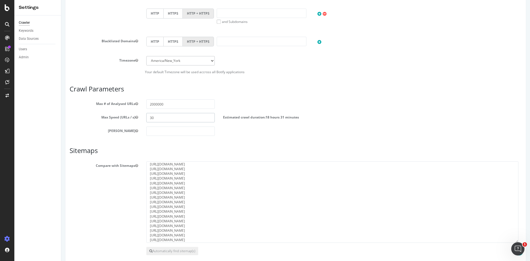
drag, startPoint x: 162, startPoint y: 119, endPoint x: 144, endPoint y: 119, distance: 17.4
click at [144, 119] on div "30" at bounding box center [180, 117] width 77 height 9
click at [281, 124] on section "Max # of Analysed URLs 2000000 Max Speed (URLs / s) 5 Estimated crawl duration:…" at bounding box center [296, 117] width 452 height 36
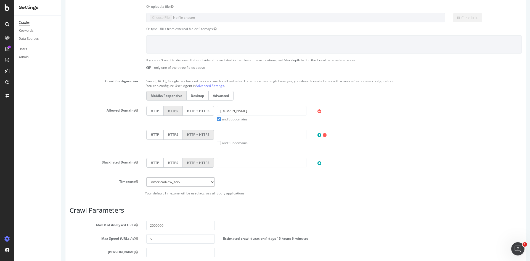
scroll to position [166, 0]
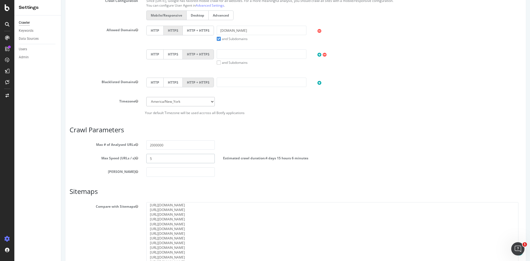
drag, startPoint x: 188, startPoint y: 160, endPoint x: 148, endPoint y: 159, distance: 40.1
click at [148, 159] on input "5" at bounding box center [180, 158] width 68 height 9
click at [344, 153] on section "Max # of Analysed URLs 2000000 Max Speed (URLs / s) 5 Estimated crawl duration:…" at bounding box center [296, 158] width 452 height 36
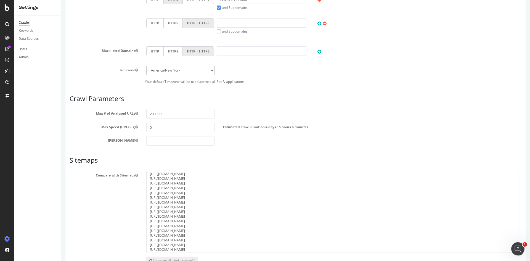
scroll to position [234, 0]
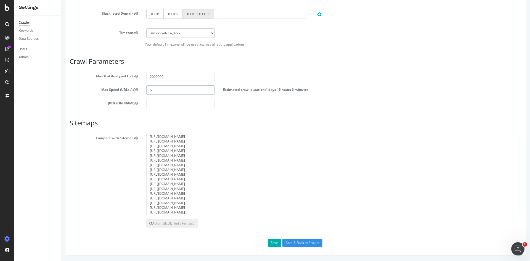
click at [169, 92] on input "5" at bounding box center [180, 89] width 68 height 9
drag, startPoint x: 260, startPoint y: 90, endPoint x: 309, endPoint y: 89, distance: 49.2
click at [309, 89] on div "Estimated crawl duration: 4 days 15 hours 6 minutes" at bounding box center [276, 88] width 115 height 7
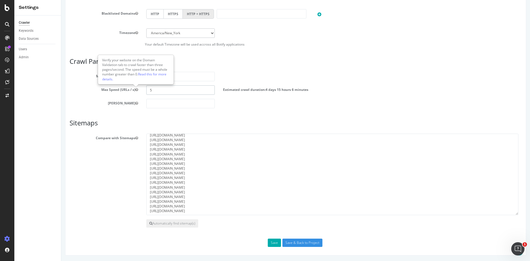
drag, startPoint x: 160, startPoint y: 91, endPoint x: 135, endPoint y: 91, distance: 25.4
click at [135, 91] on div "Max Speed (URLs / s) 5 Estimated crawl duration: 4 days 15 hours 6 minutes" at bounding box center [295, 89] width 461 height 9
click at [336, 104] on div "Max Depth" at bounding box center [295, 103] width 461 height 9
drag, startPoint x: 166, startPoint y: 89, endPoint x: 139, endPoint y: 91, distance: 26.3
click at [139, 91] on div "Max Speed (URLs / s) 15 Estimated crawl duration: 1 day 13 hours 2 minutes" at bounding box center [295, 89] width 461 height 9
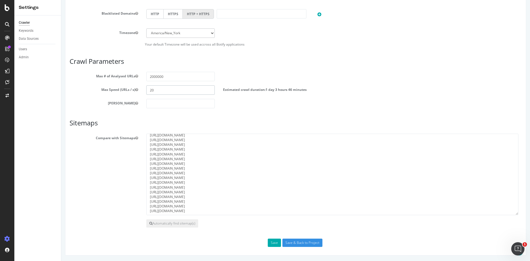
drag, startPoint x: 167, startPoint y: 88, endPoint x: 119, endPoint y: 89, distance: 47.2
click at [119, 89] on div "Max Speed (URLs / s) 20 Estimated crawl duration: 1 day 3 hours 46 minutes" at bounding box center [295, 89] width 461 height 9
type input "2"
drag, startPoint x: 181, startPoint y: 95, endPoint x: 125, endPoint y: 103, distance: 56.4
click at [125, 103] on section "Max # of Analysed URLs 2000000 Max Speed (URLs / s) 30 Estimated crawl duration…" at bounding box center [296, 90] width 452 height 36
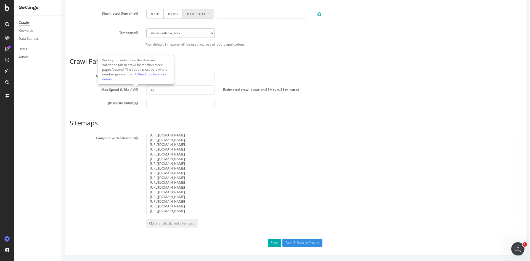
click at [137, 89] on icon "button" at bounding box center [136, 89] width 3 height 3
click at [156, 72] on link "Read this for more details." at bounding box center [134, 76] width 64 height 9
type input "15"
click at [239, 99] on div "Max Depth" at bounding box center [295, 103] width 461 height 9
drag, startPoint x: 255, startPoint y: 211, endPoint x: 139, endPoint y: 196, distance: 116.4
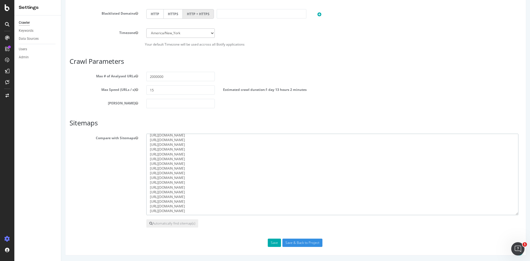
click at [139, 196] on div "Compare with Sitemaps https://www.rula.com/directory-sitemap3.xml https://www.r…" at bounding box center [295, 174] width 461 height 81
click at [263, 91] on label "Estimated crawl duration: 1 day 13 hours 2 minutes" at bounding box center [265, 88] width 84 height 7
click at [271, 88] on span "1 day 13 hours 2 minutes" at bounding box center [286, 89] width 41 height 5
click at [268, 241] on button "Save" at bounding box center [274, 243] width 13 height 8
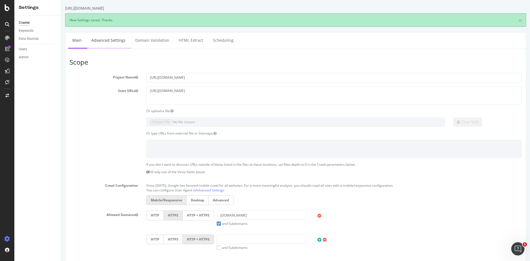
scroll to position [0, 0]
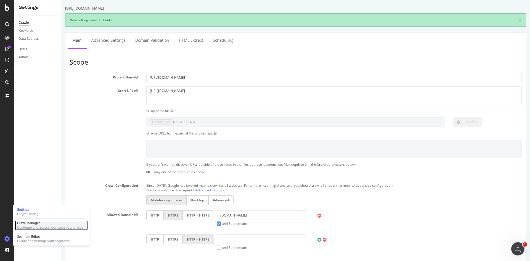
click at [31, 225] on div "Configure and access your website analyses" at bounding box center [50, 227] width 66 height 4
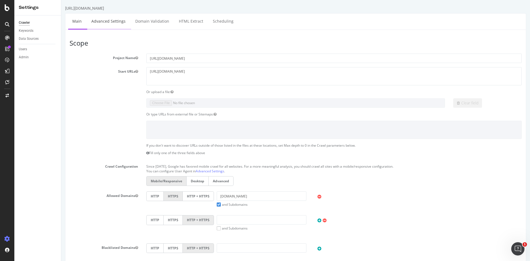
click at [112, 26] on link "Advanced Settings" at bounding box center [108, 21] width 43 height 15
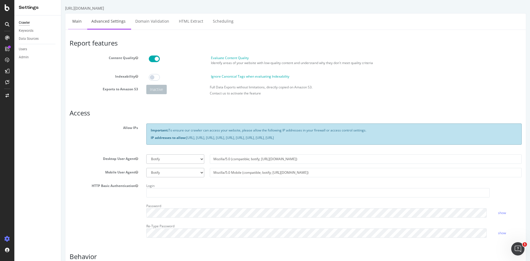
click at [81, 22] on link "Main" at bounding box center [77, 21] width 18 height 15
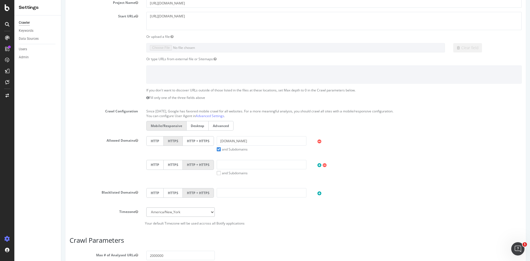
scroll to position [83, 0]
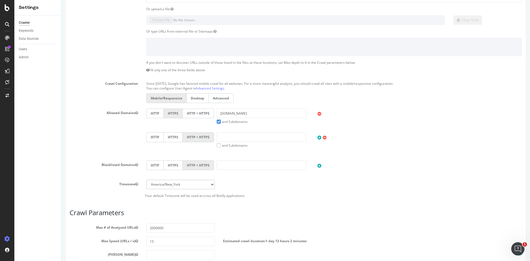
click at [237, 120] on label "and Subdomains" at bounding box center [232, 121] width 31 height 5
click at [61, 0] on input "and Subdomains" at bounding box center [61, 0] width 0 height 0
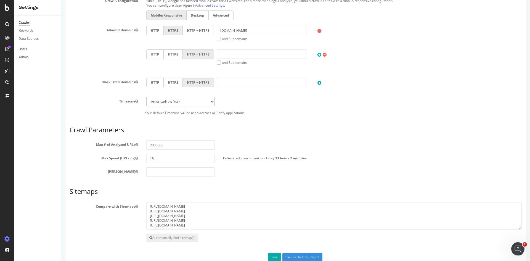
scroll to position [180, 0]
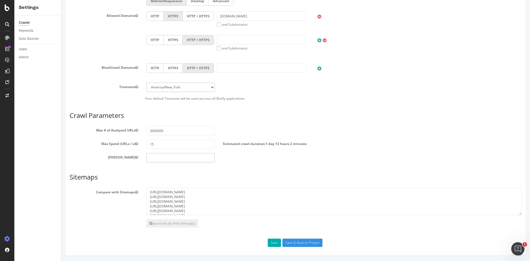
click at [158, 158] on input "number" at bounding box center [180, 157] width 68 height 9
click at [173, 157] on input "number" at bounding box center [180, 157] width 68 height 9
type input "9"
click at [255, 166] on div "Scope Project Name https://www.rula.com/ Start URLs https://www.rula.com/ Or up…" at bounding box center [296, 52] width 452 height 387
click at [272, 240] on button "Save" at bounding box center [274, 243] width 13 height 8
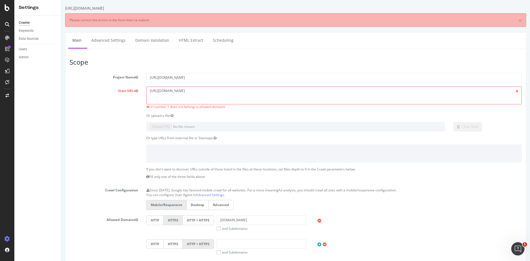
scroll to position [0, 0]
click at [228, 98] on textarea "[URL][DOMAIN_NAME]" at bounding box center [334, 95] width 376 height 18
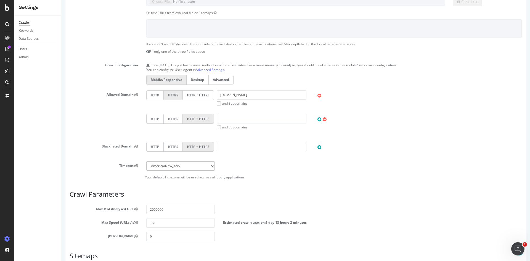
scroll to position [138, 0]
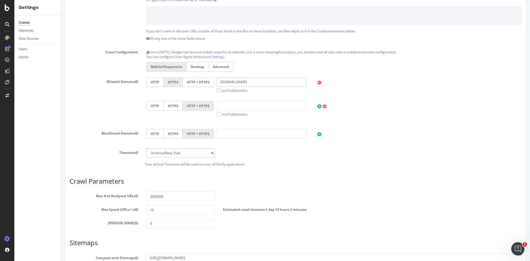
click at [219, 84] on input "rula.com" at bounding box center [262, 81] width 90 height 9
type input "www.rula.com"
click at [270, 95] on div "HTTP HTTPS HTTP + HTTPS www.rula.com and Subdomains User Agent: Mobile Desktop …" at bounding box center [334, 100] width 384 height 47
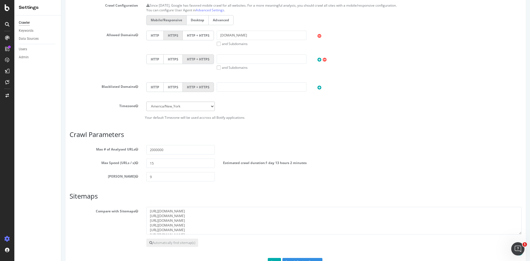
scroll to position [204, 0]
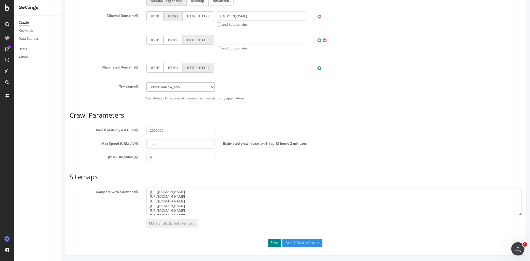
click at [273, 242] on button "Save" at bounding box center [274, 243] width 13 height 8
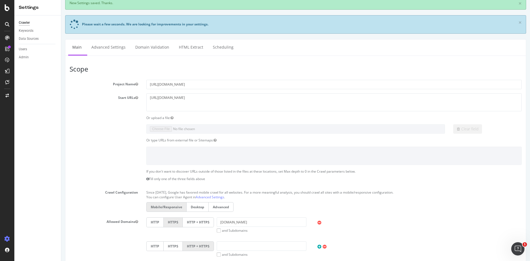
scroll to position [0, 0]
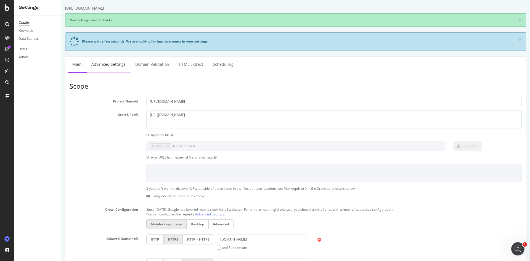
click at [117, 66] on link "Advanced Settings" at bounding box center [108, 64] width 43 height 15
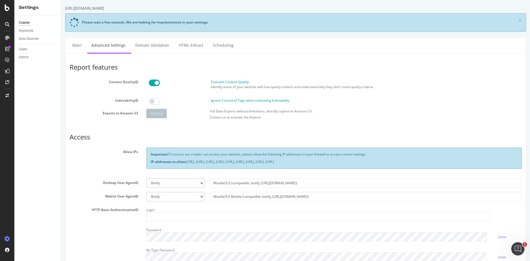
click at [154, 84] on span at bounding box center [154, 83] width 11 height 7
click at [157, 102] on span at bounding box center [154, 101] width 11 height 7
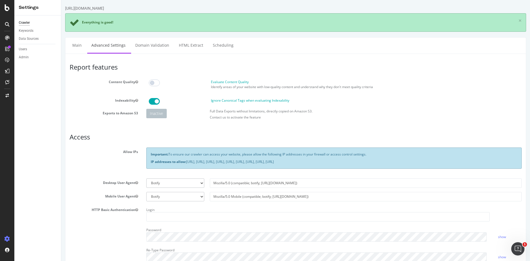
click at [155, 101] on span at bounding box center [154, 101] width 11 height 7
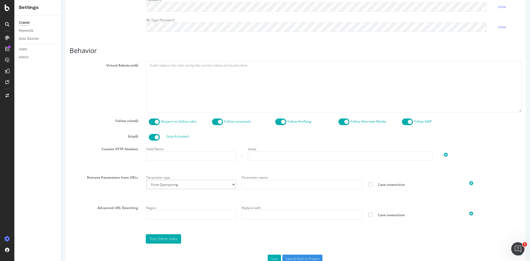
scroll to position [246, 0]
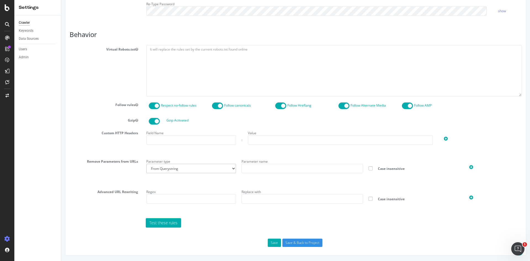
click at [415, 105] on label "Follow AMP" at bounding box center [423, 105] width 18 height 5
click at [61, 0] on input "Follow AMP" at bounding box center [61, 0] width 0 height 0
click at [408, 104] on span at bounding box center [407, 105] width 11 height 7
click at [271, 169] on input "text" at bounding box center [303, 168] width 122 height 9
type input "&utm"
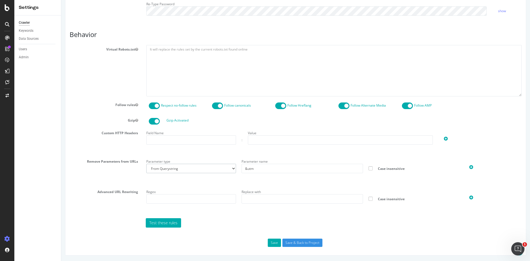
click at [211, 167] on select "From Querystring From Semicolon" at bounding box center [191, 168] width 90 height 9
click at [250, 180] on div "Parameter type From Querystring From Semicolon Parameter name &utm Case insensi…" at bounding box center [334, 170] width 384 height 26
click at [263, 166] on input "&utm" at bounding box center [303, 168] width 122 height 9
click at [275, 182] on div "Parameter type From Querystring From Semicolon Parameter name &utm Case insensi…" at bounding box center [334, 170] width 384 height 26
click at [295, 167] on input "&utm" at bounding box center [303, 168] width 122 height 9
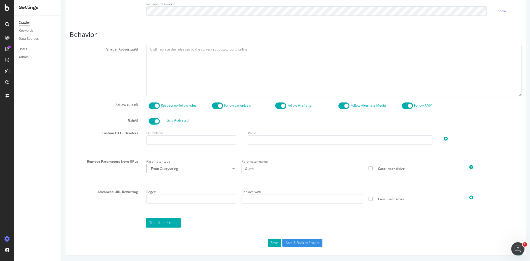
click at [265, 171] on input "&utm" at bounding box center [303, 168] width 122 height 9
drag, startPoint x: 263, startPoint y: 170, endPoint x: 225, endPoint y: 172, distance: 38.1
click at [225, 172] on div "Parameter type From Querystring From Semicolon Parameter name &utm Case insensi…" at bounding box center [334, 166] width 381 height 18
click at [250, 186] on section "Virtual Robots.txt Follow rules Respect no-follow rules Follow canonicals Follo…" at bounding box center [296, 136] width 452 height 182
click at [271, 240] on button "Save" at bounding box center [274, 243] width 13 height 8
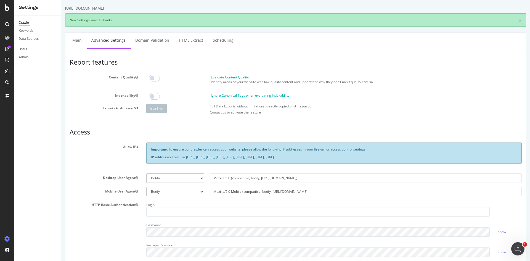
scroll to position [0, 0]
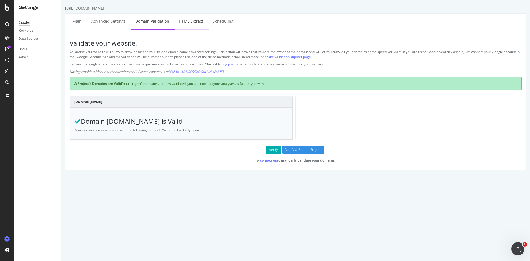
click at [193, 24] on link "HTML Extract" at bounding box center [191, 21] width 33 height 15
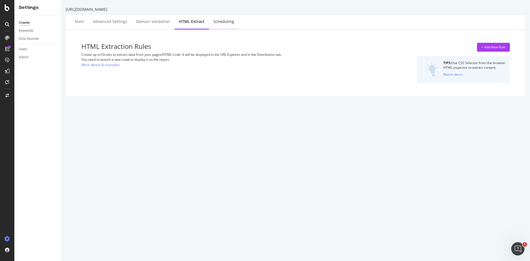
click at [223, 21] on div "Scheduling" at bounding box center [223, 22] width 21 height 6
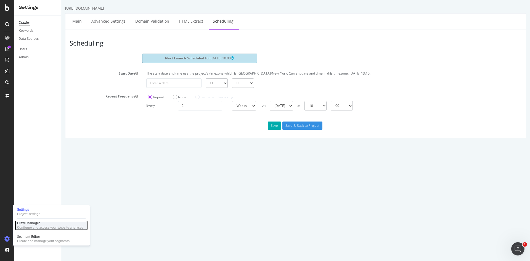
click at [51, 224] on div "Crawl Manager" at bounding box center [50, 223] width 66 height 4
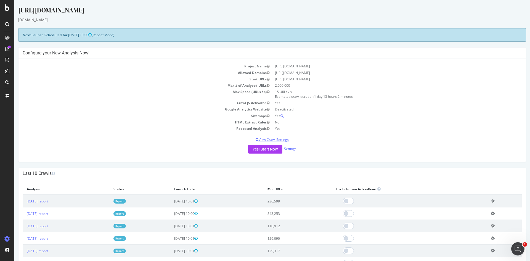
click at [283, 140] on p "View Crawl Settings" at bounding box center [272, 139] width 499 height 5
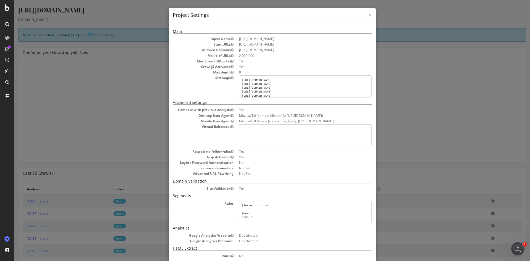
click at [420, 69] on div "× Close Project Settings Main Project Name https://www.rula.com/ Start URLs htt…" at bounding box center [272, 130] width 516 height 261
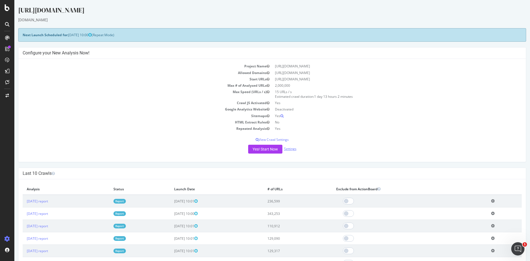
click at [290, 151] on div "Yes! Start Now Settings" at bounding box center [272, 149] width 499 height 9
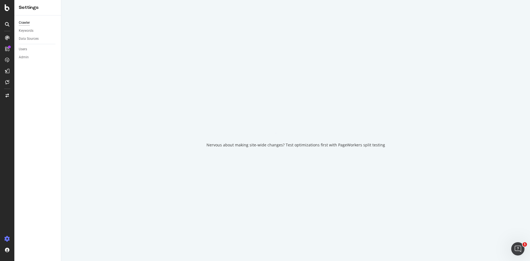
click at [290, 151] on div "Nervous about making site-wide changes? Test optimizations first with PageWorke…" at bounding box center [295, 130] width 469 height 261
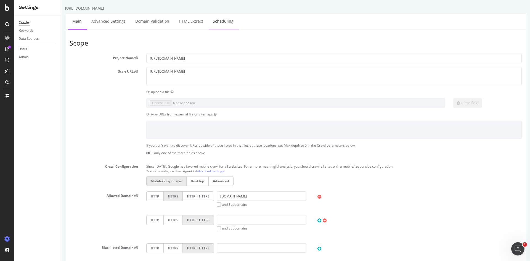
click at [225, 28] on link "Scheduling" at bounding box center [223, 21] width 29 height 15
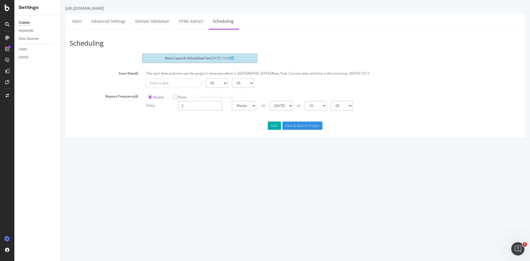
click at [212, 106] on input "2" at bounding box center [200, 105] width 44 height 9
click at [251, 107] on select "Days Weeks Months" at bounding box center [244, 105] width 24 height 9
select select "4"
click at [232, 101] on select "Days Weeks Months" at bounding box center [244, 105] width 24 height 9
drag, startPoint x: 218, startPoint y: 104, endPoint x: 102, endPoint y: 97, distance: 115.9
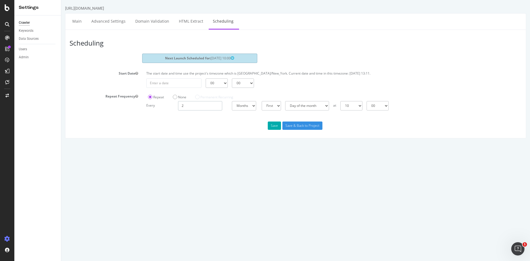
click at [102, 97] on div "Repeat Frequency Repeat None Permanent Recurring Every 2 Days Weeks Months at 0…" at bounding box center [295, 101] width 461 height 19
type input "1"
click at [231, 120] on div "Scheduling Next Launch Scheduled for: 2025-10-18 10:00 Start Date The start dat…" at bounding box center [295, 84] width 461 height 109
click at [316, 106] on select "Day of the month Sunday of the month Monday of the month Tuesday of the month W…" at bounding box center [306, 105] width 44 height 9
click at [284, 101] on select "Day of the month Sunday of the month Monday of the month Tuesday of the month W…" at bounding box center [306, 105] width 44 height 9
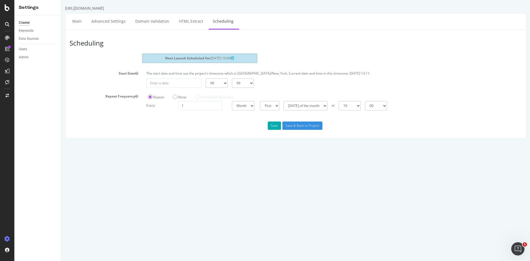
click at [313, 106] on select "Day of the month Sunday of the month Monday of the month Tuesday of the month W…" at bounding box center [306, 105] width 44 height 9
select select "7"
click at [284, 101] on select "Day of the month Sunday of the month Monday of the month Tuesday of the month W…" at bounding box center [306, 105] width 44 height 9
click at [307, 108] on select "Day of the month Sunday of the month Monday of the month Tuesday of the month W…" at bounding box center [306, 105] width 44 height 9
click at [223, 128] on div "Save Save & Back to Project" at bounding box center [295, 126] width 461 height 8
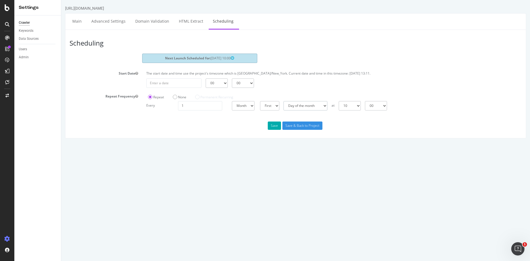
click at [310, 106] on select "Day of the month Sunday of the month Monday of the month Tuesday of the month W…" at bounding box center [306, 105] width 44 height 9
click at [284, 101] on select "Day of the month Sunday of the month Monday of the month Tuesday of the month W…" at bounding box center [306, 105] width 44 height 9
click at [222, 125] on div "Save Save & Back to Project" at bounding box center [295, 126] width 461 height 8
click at [274, 125] on button "Save" at bounding box center [274, 126] width 13 height 8
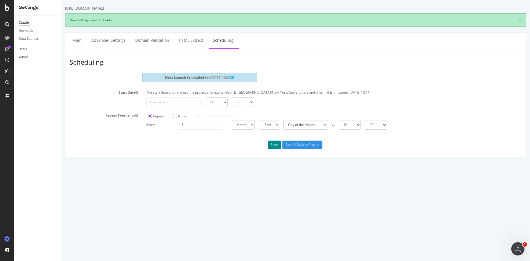
click at [274, 145] on button "Save" at bounding box center [274, 145] width 13 height 8
click at [220, 101] on select "00 01 02 03 04 05 06 07 08 09 10 11 12 13 14 15 16 17 18 19 20 21 22 23" at bounding box center [217, 101] width 22 height 9
click at [206, 97] on select "00 01 02 03 04 05 06 07 08 09 10 11 12 13 14 15 16 17 18 19 20 21 22 23" at bounding box center [217, 101] width 22 height 9
drag, startPoint x: 358, startPoint y: 93, endPoint x: 344, endPoint y: 95, distance: 14.8
click at [344, 95] on div "The start date and time use the project's timezone which is America/New_York. C…" at bounding box center [334, 93] width 381 height 7
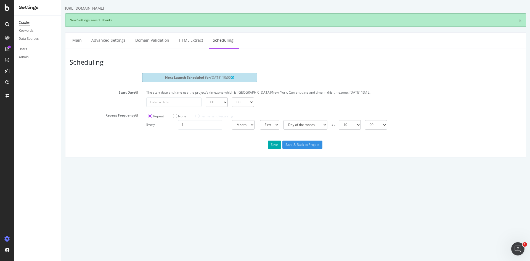
click at [333, 93] on p "The start date and time use the project's timezone which is America/New_York. C…" at bounding box center [334, 92] width 376 height 5
type input "2025-10-09"
click at [180, 103] on input "2025-10-09" at bounding box center [173, 101] width 55 height 9
click at [276, 95] on div "The start date and time use the project's timezone which is America/New_York. C…" at bounding box center [334, 93] width 381 height 7
click at [361, 123] on select "00 01 02 03 04 05 06 07 08 09 10 11 12 13 14 15 16 17 18 19 20 21 22 23" at bounding box center [350, 124] width 22 height 9
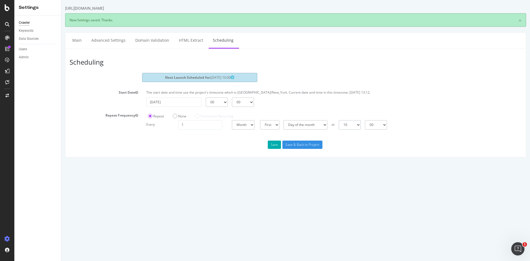
select select "22"
click at [339, 120] on select "00 01 02 03 04 05 06 07 08 09 10 11 12 13 14 15 16 17 18 19 20 21 22 23" at bounding box center [350, 124] width 22 height 9
click at [363, 151] on div "Scheduling Next Launch Scheduled for: 2025-11-01 10:00 Start Date The start dat…" at bounding box center [295, 103] width 461 height 109
click at [274, 146] on button "Save" at bounding box center [274, 145] width 13 height 8
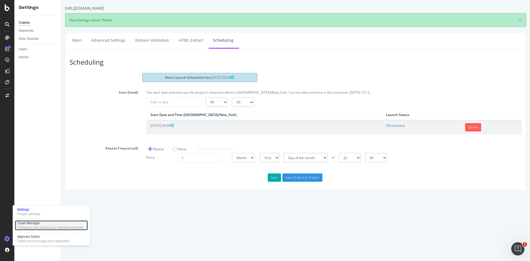
click at [33, 222] on div "Crawl Manager" at bounding box center [50, 223] width 66 height 4
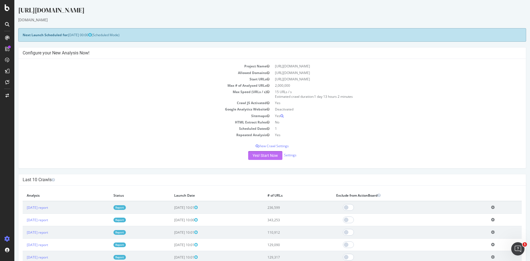
click at [253, 154] on button "Yes! Start Now" at bounding box center [265, 155] width 34 height 9
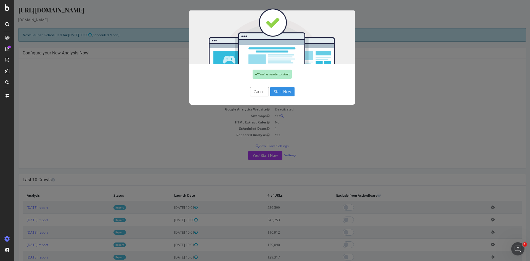
click at [281, 89] on button "Start Now" at bounding box center [282, 91] width 24 height 9
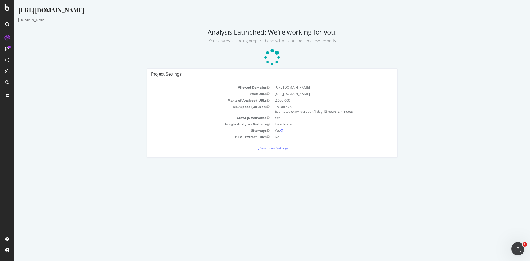
click at [317, 54] on p at bounding box center [272, 57] width 508 height 17
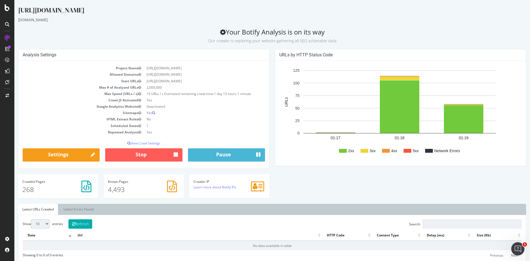
click at [283, 172] on div "Analysis Settings Project Name https://www.rula.com/ Allowed Domains https://ww…" at bounding box center [272, 126] width 514 height 155
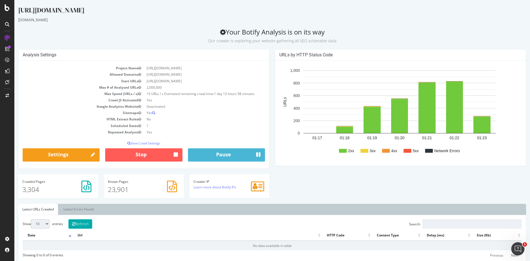
click at [272, 56] on div "URLs by HTTP Status Code 2xx 3xx 4xx 5xx Network Errors 01:17 01:18 01:19 01:20…" at bounding box center [400, 110] width 257 height 122
